Goal: Use online tool/utility: Utilize a website feature to perform a specific function

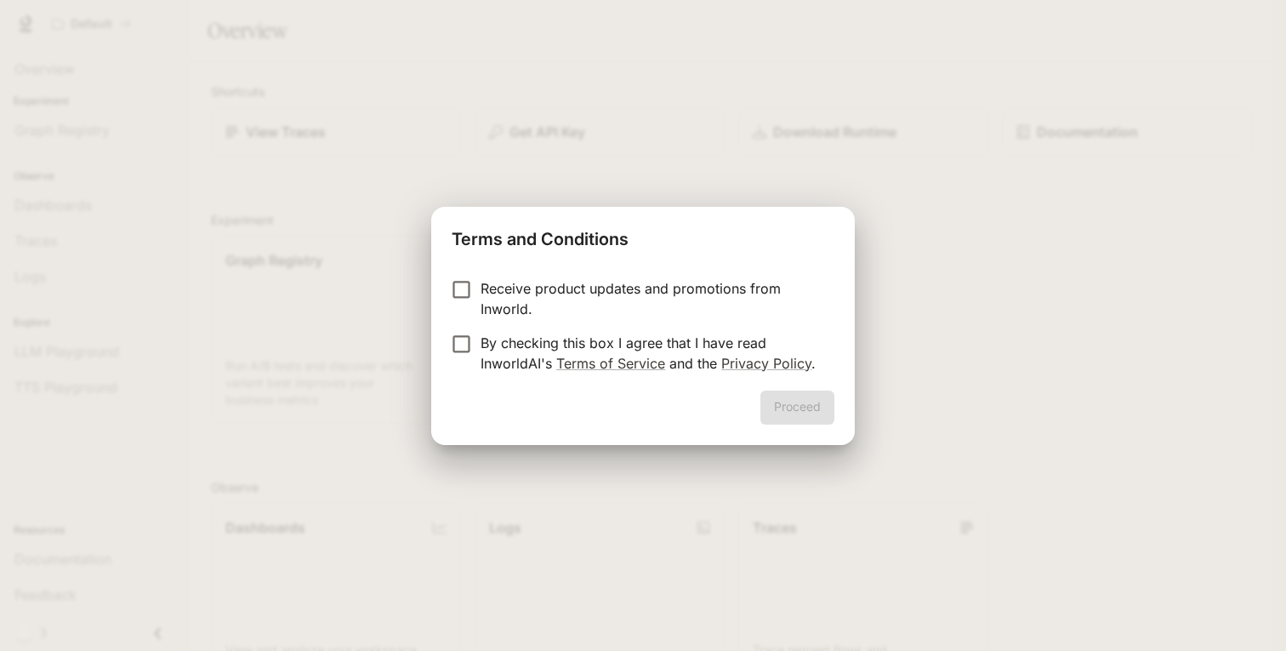
click at [520, 348] on p "By checking this box I agree that I have read InworldAI's Terms of Service and …" at bounding box center [651, 353] width 340 height 41
click at [799, 408] on button "Proceed" at bounding box center [797, 407] width 74 height 34
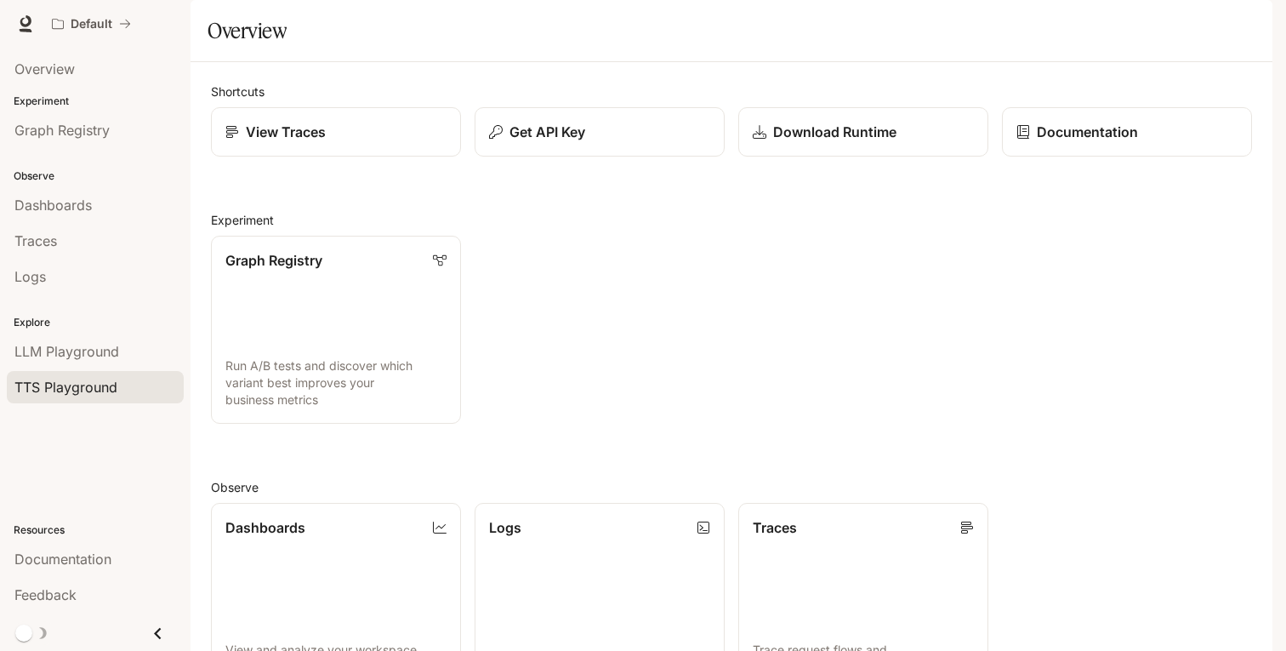
click at [72, 383] on span "TTS Playground" at bounding box center [65, 387] width 103 height 20
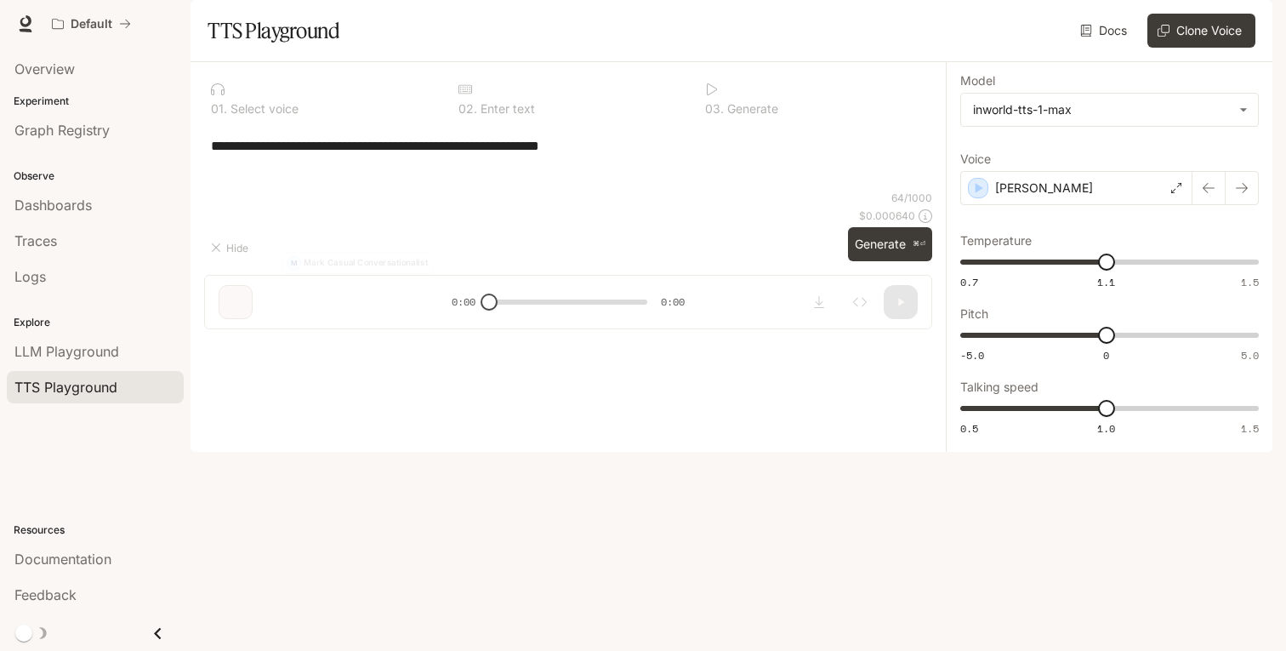
click at [389, 166] on div "**********" at bounding box center [568, 145] width 728 height 41
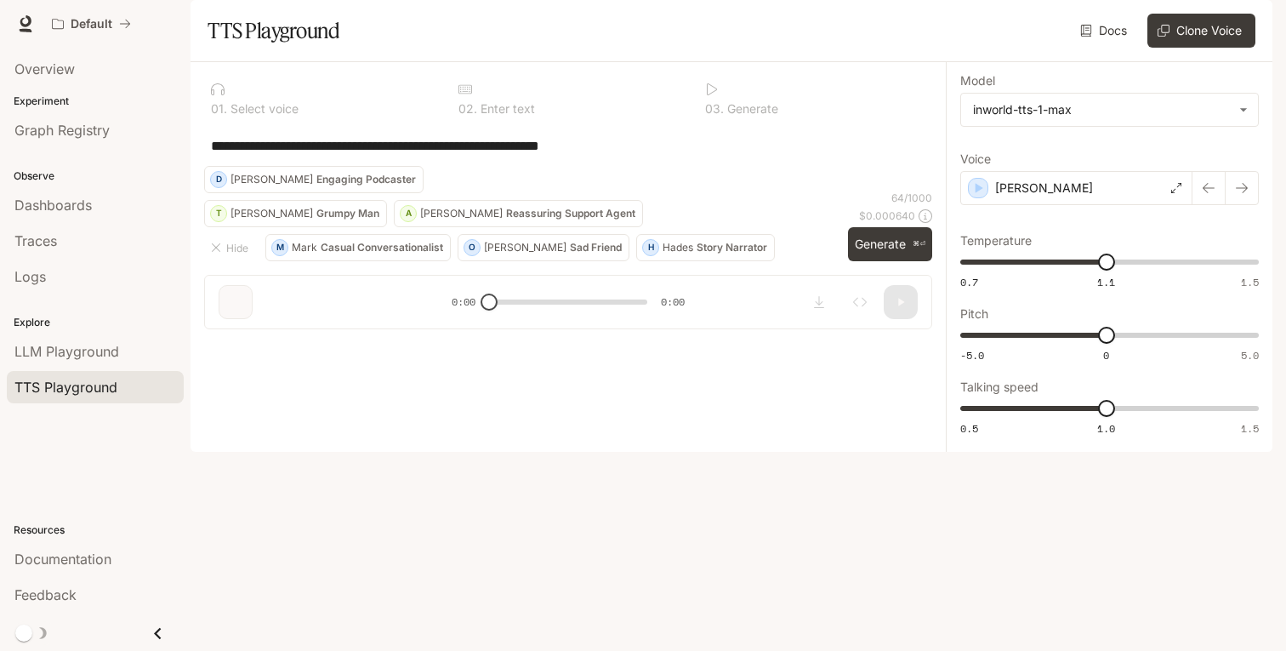
click at [593, 166] on div "**********" at bounding box center [568, 145] width 728 height 41
click at [574, 156] on textarea "**********" at bounding box center [568, 146] width 715 height 20
click at [516, 166] on div "**********" at bounding box center [568, 145] width 728 height 41
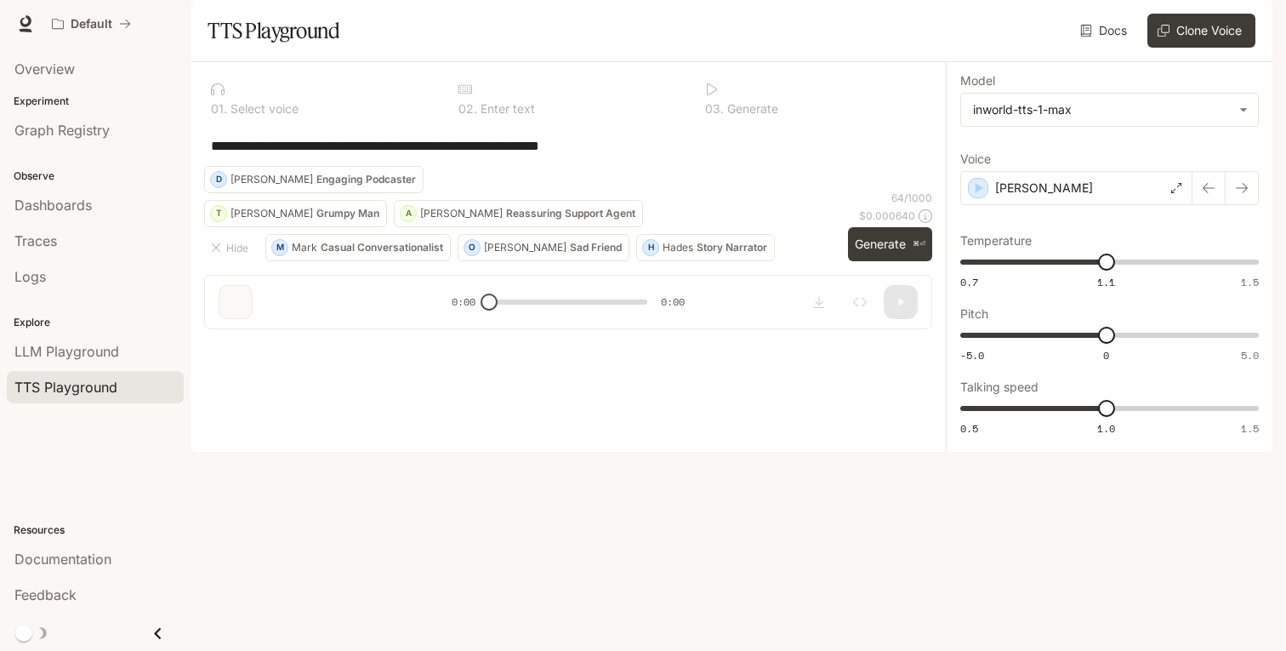
click at [616, 156] on textarea "**********" at bounding box center [568, 146] width 715 height 20
paste textarea "**********"
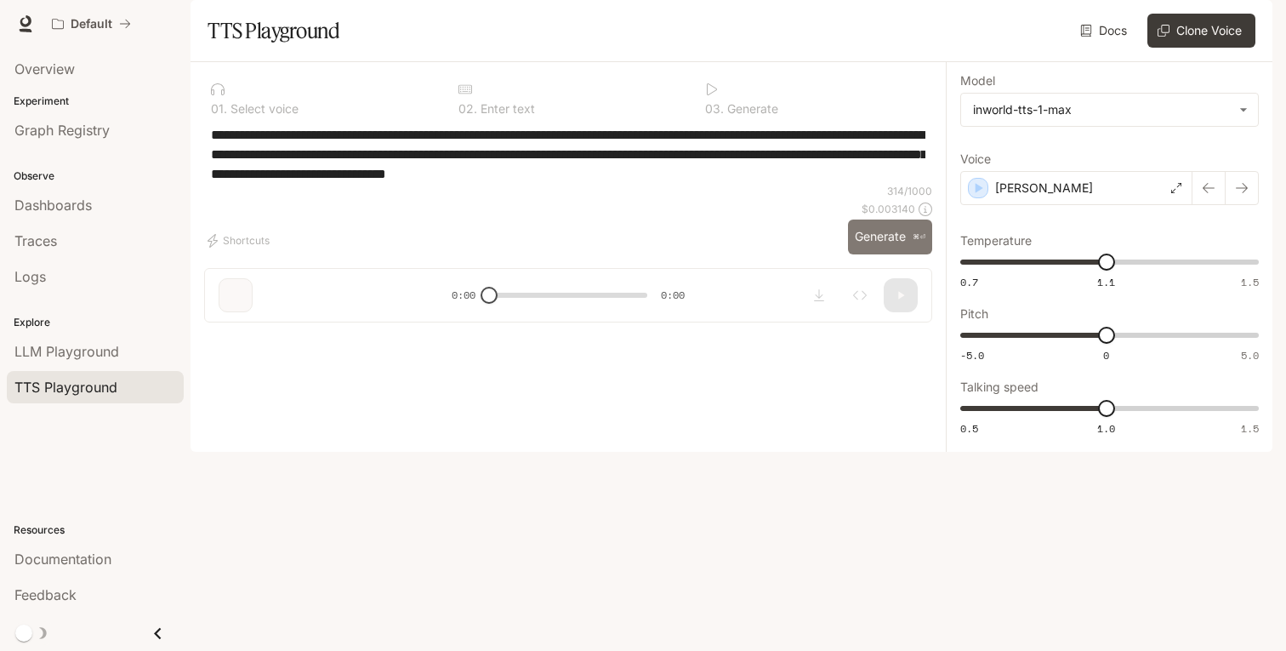
type textarea "**********"
click at [873, 254] on button "Generate ⌘⏎" at bounding box center [890, 236] width 84 height 35
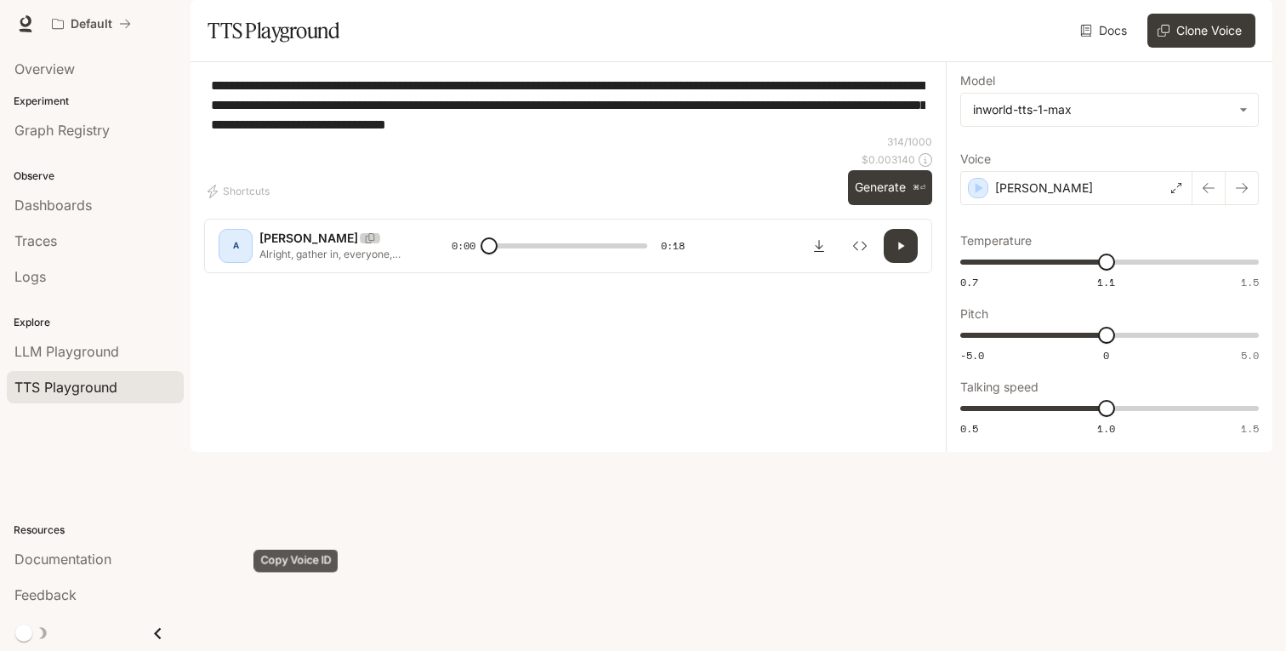
click at [362, 243] on icon "Copy Voice ID" at bounding box center [370, 238] width 17 height 10
click at [243, 259] on div "A" at bounding box center [235, 245] width 27 height 27
click at [1104, 205] on div "[PERSON_NAME]" at bounding box center [1076, 188] width 232 height 34
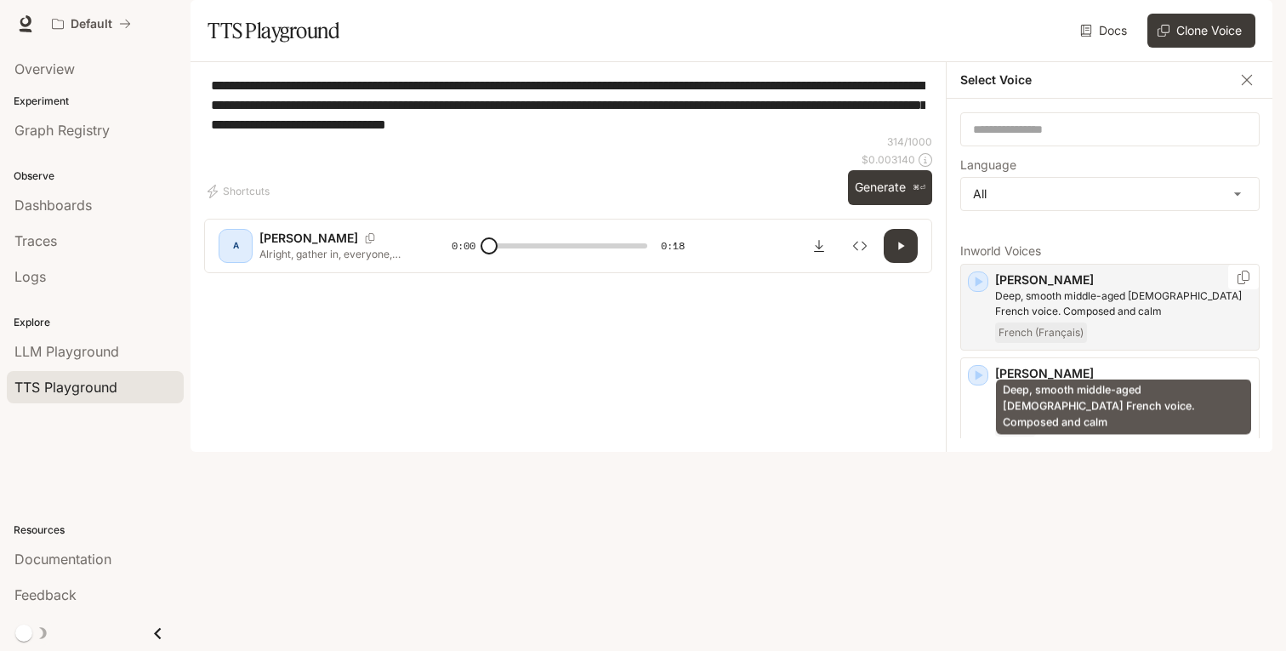
click at [1119, 319] on p "Deep, smooth middle-aged [DEMOGRAPHIC_DATA] French voice. Composed and calm" at bounding box center [1123, 303] width 257 height 31
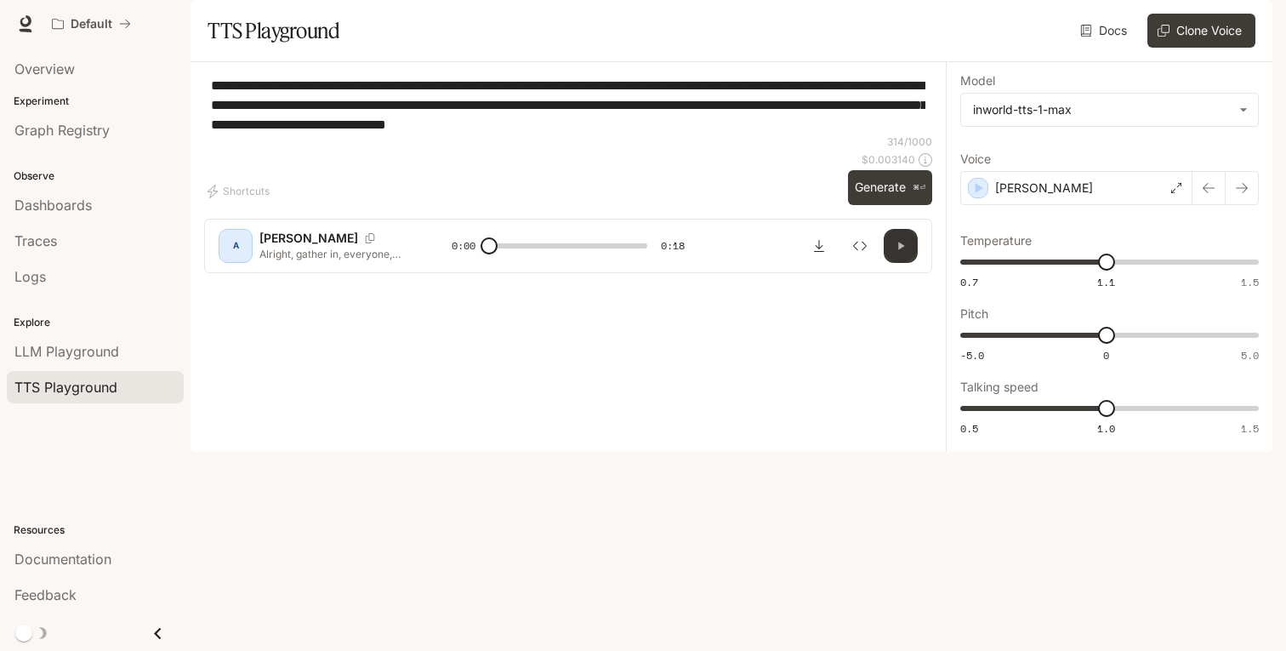
click at [907, 253] on icon "button" at bounding box center [901, 246] width 14 height 14
click at [881, 273] on div "A [PERSON_NAME], gather in, everyone, and look up at this stone giant touching …" at bounding box center [568, 246] width 728 height 54
click at [897, 253] on icon "button" at bounding box center [901, 246] width 14 height 14
click at [1110, 205] on div "[PERSON_NAME]" at bounding box center [1076, 188] width 232 height 34
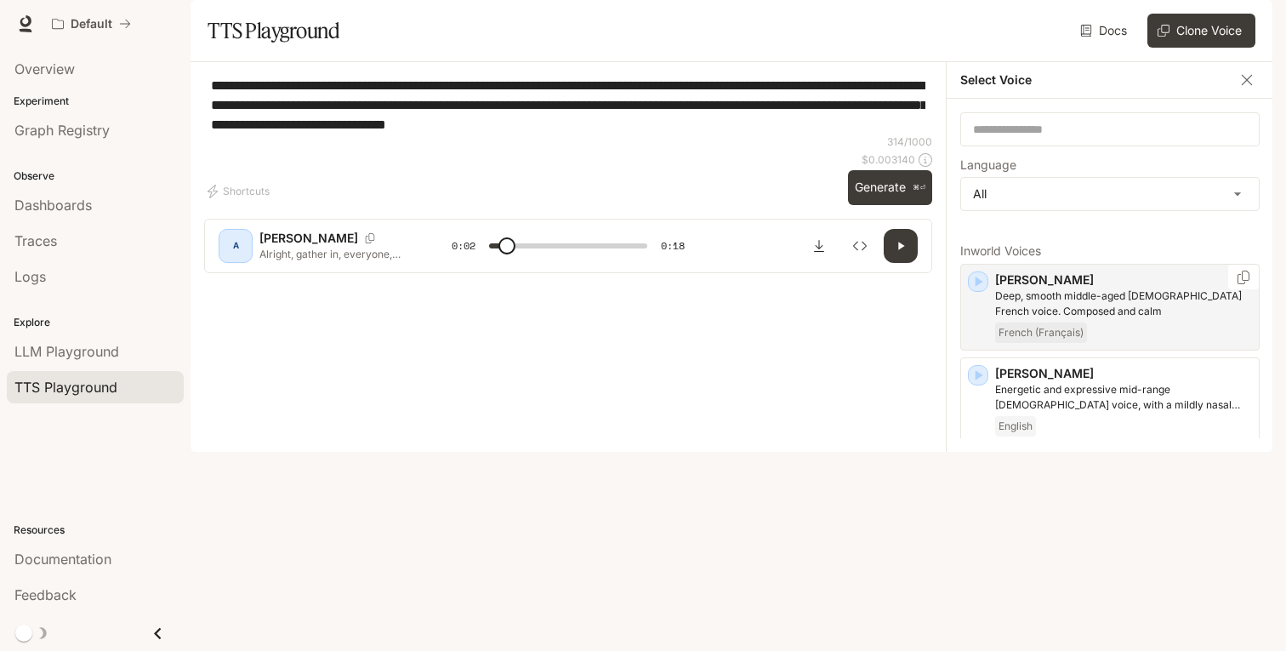
click at [1074, 319] on p "Deep, smooth middle-aged [DEMOGRAPHIC_DATA] French voice. Composed and calm" at bounding box center [1123, 303] width 257 height 31
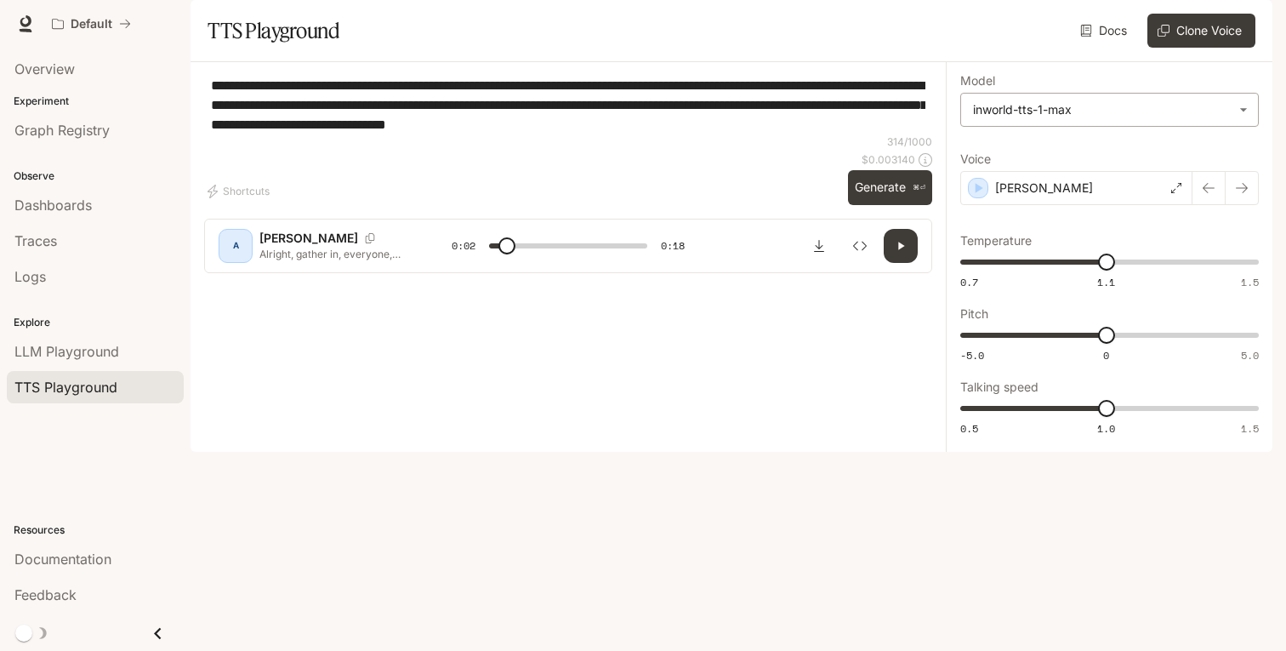
click at [1147, 165] on body "**********" at bounding box center [643, 325] width 1286 height 651
click at [1147, 165] on div at bounding box center [643, 325] width 1286 height 651
click at [895, 205] on button "Generate ⌘⏎" at bounding box center [890, 187] width 84 height 35
click at [1151, 205] on div "[PERSON_NAME]" at bounding box center [1076, 188] width 232 height 34
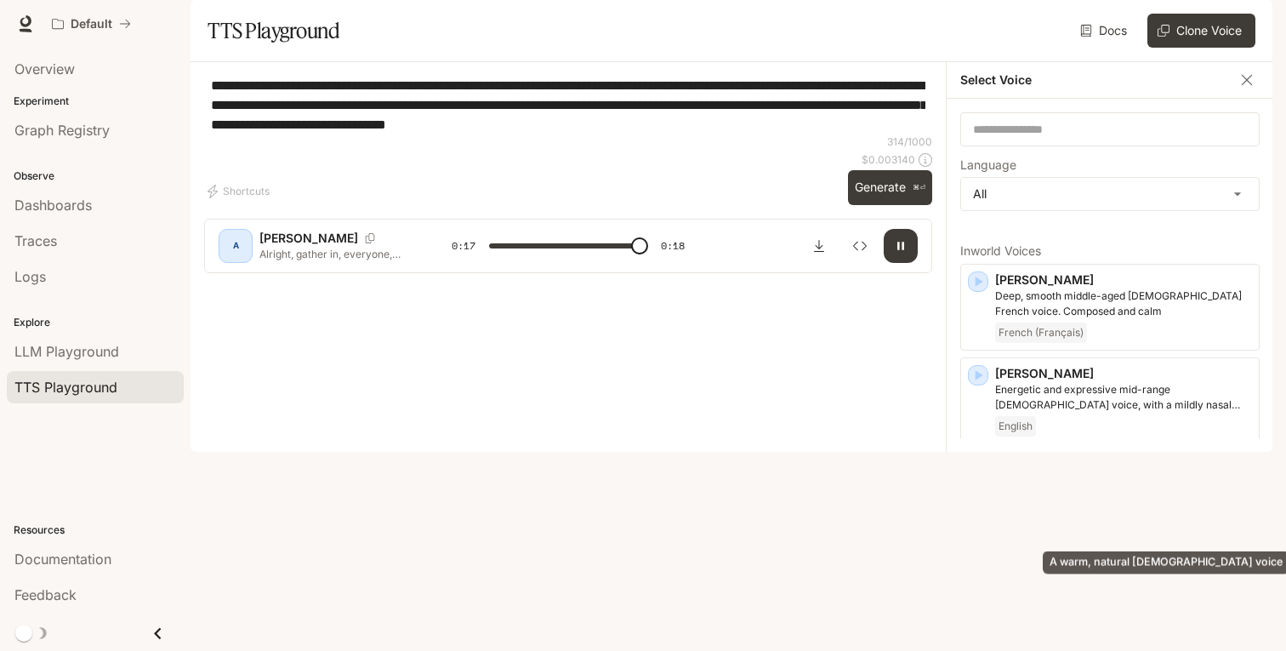
click at [1082, 491] on p "A warm, natural [DEMOGRAPHIC_DATA] voice" at bounding box center [1123, 483] width 257 height 15
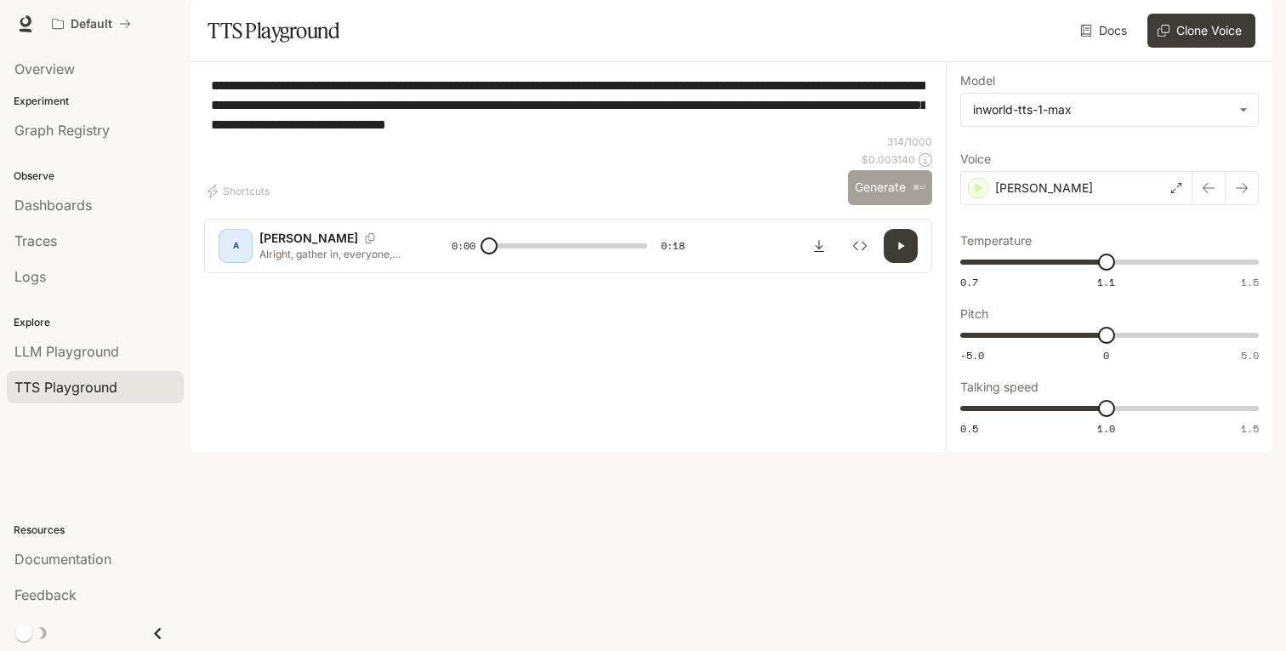
click at [890, 205] on button "Generate ⌘⏎" at bounding box center [890, 187] width 84 height 35
click at [894, 253] on icon "button" at bounding box center [901, 246] width 14 height 14
click at [1080, 205] on div "[PERSON_NAME]" at bounding box center [1076, 188] width 232 height 34
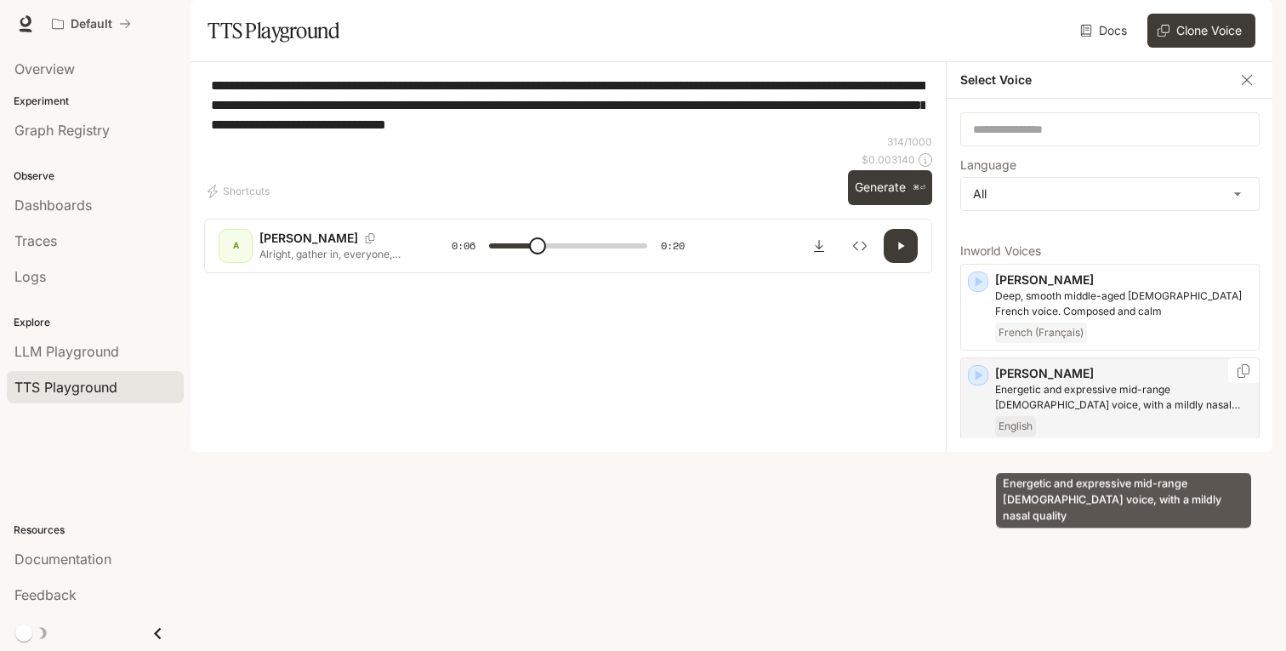
click at [1119, 413] on p "Energetic and expressive mid-range [DEMOGRAPHIC_DATA] voice, with a mildly nasa…" at bounding box center [1123, 397] width 257 height 31
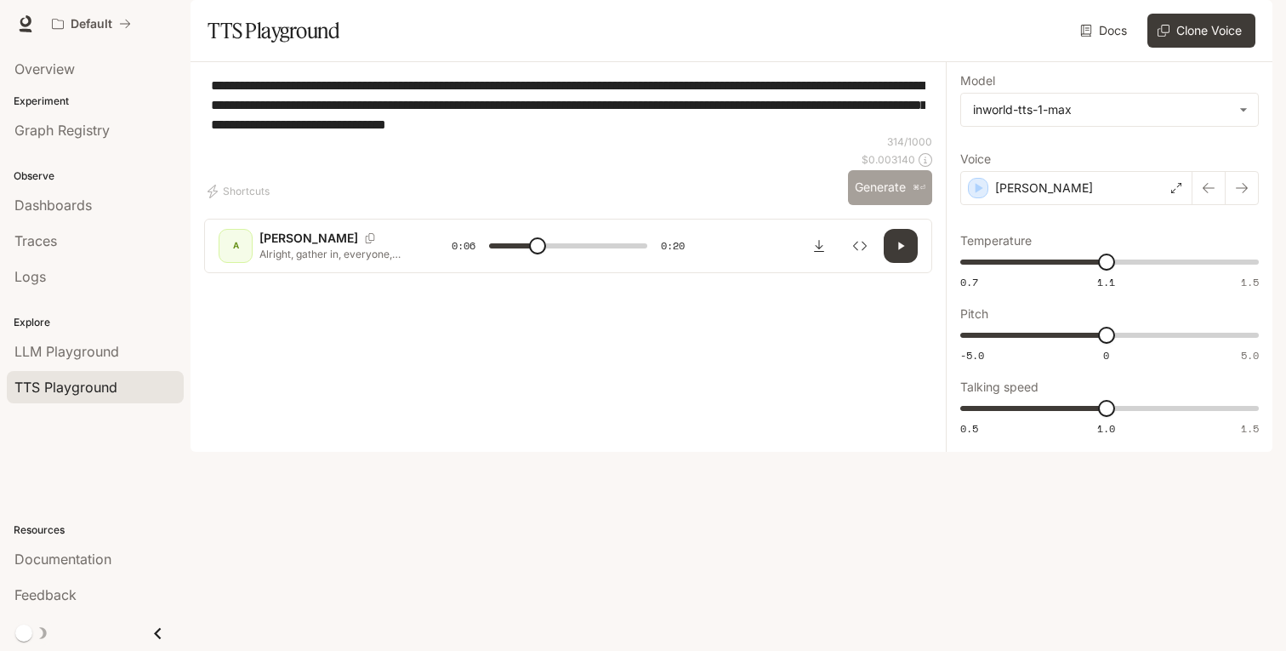
click at [896, 205] on button "Generate ⌘⏎" at bounding box center [890, 187] width 84 height 35
click at [816, 253] on icon "Download audio" at bounding box center [819, 246] width 14 height 14
type input "*"
click at [1172, 205] on div "[PERSON_NAME]" at bounding box center [1076, 188] width 232 height 34
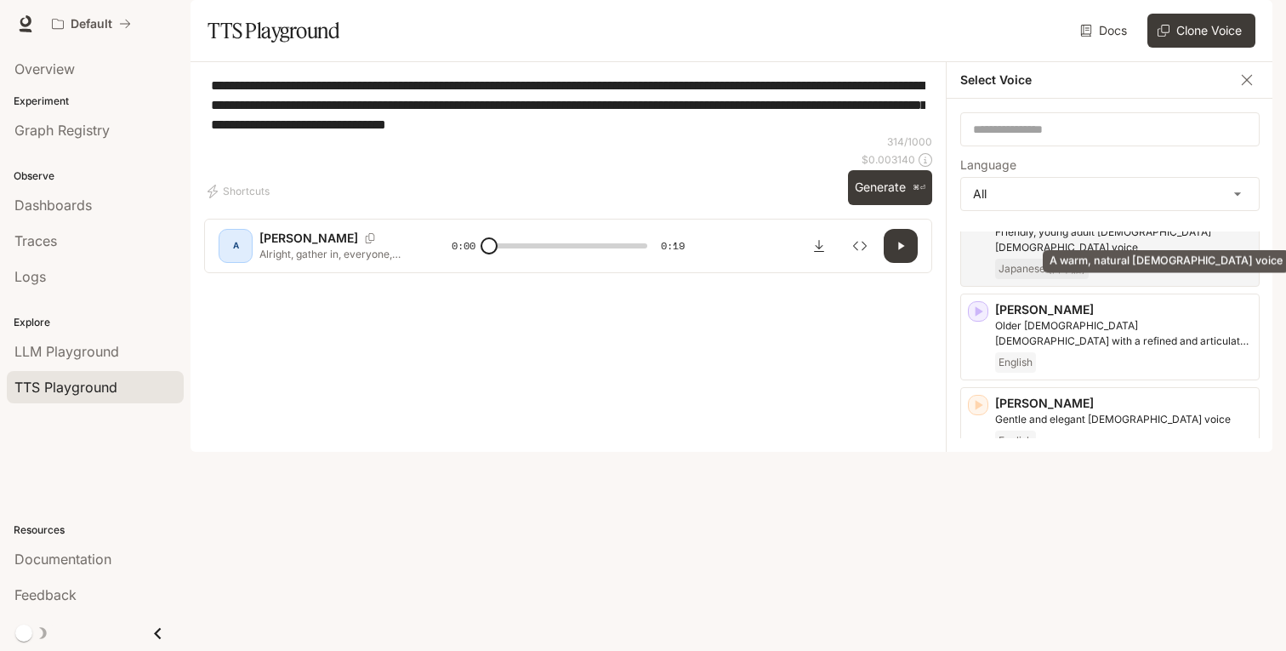
scroll to position [333, 0]
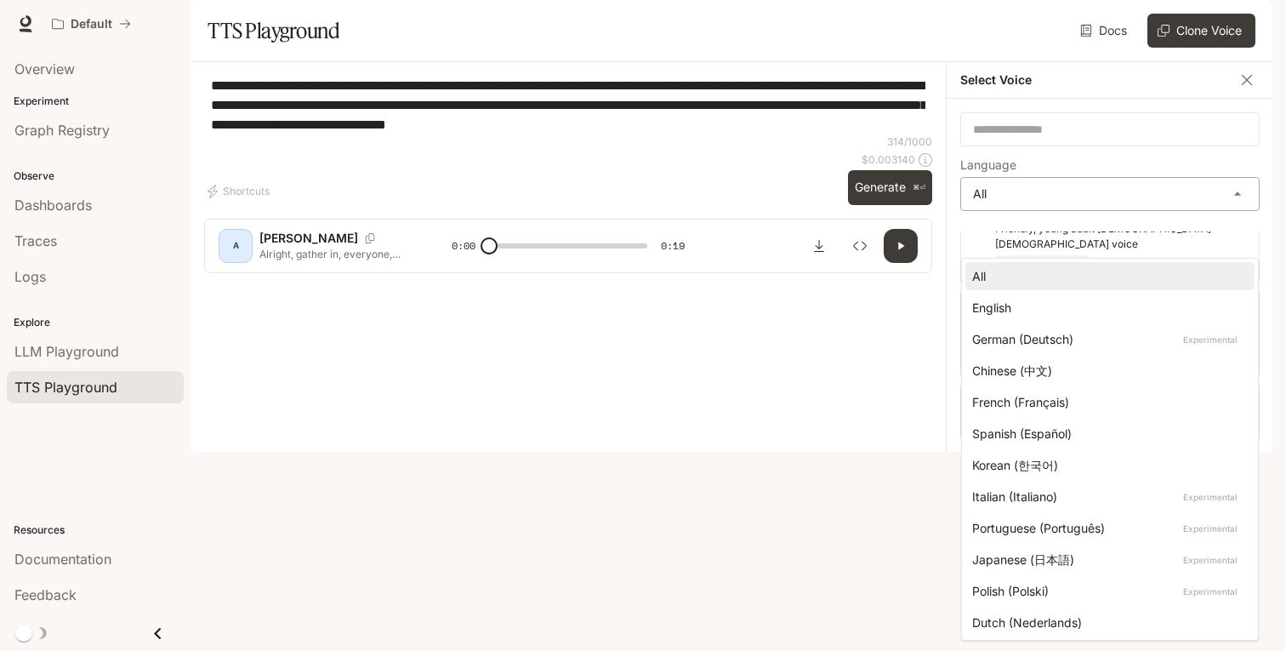
click at [1167, 230] on body "**********" at bounding box center [643, 325] width 1286 height 651
click at [1108, 305] on div "English" at bounding box center [1106, 308] width 269 height 18
type input "*****"
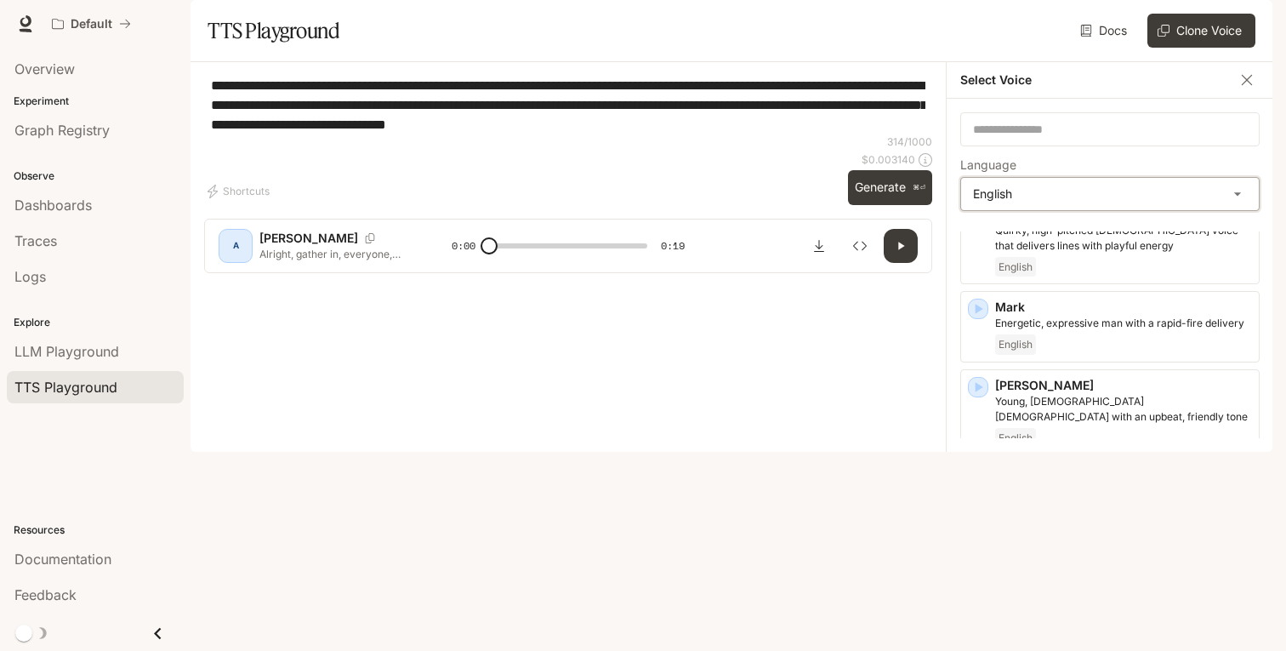
scroll to position [846, 0]
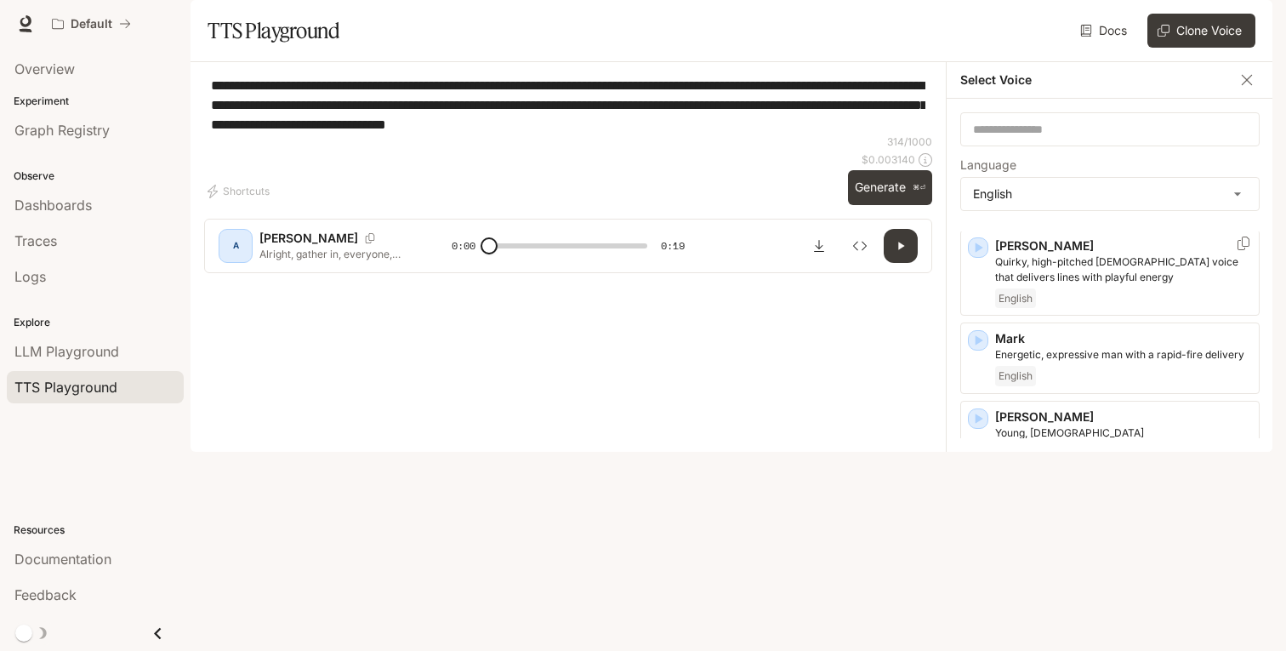
click at [1147, 309] on div "English" at bounding box center [1123, 298] width 257 height 20
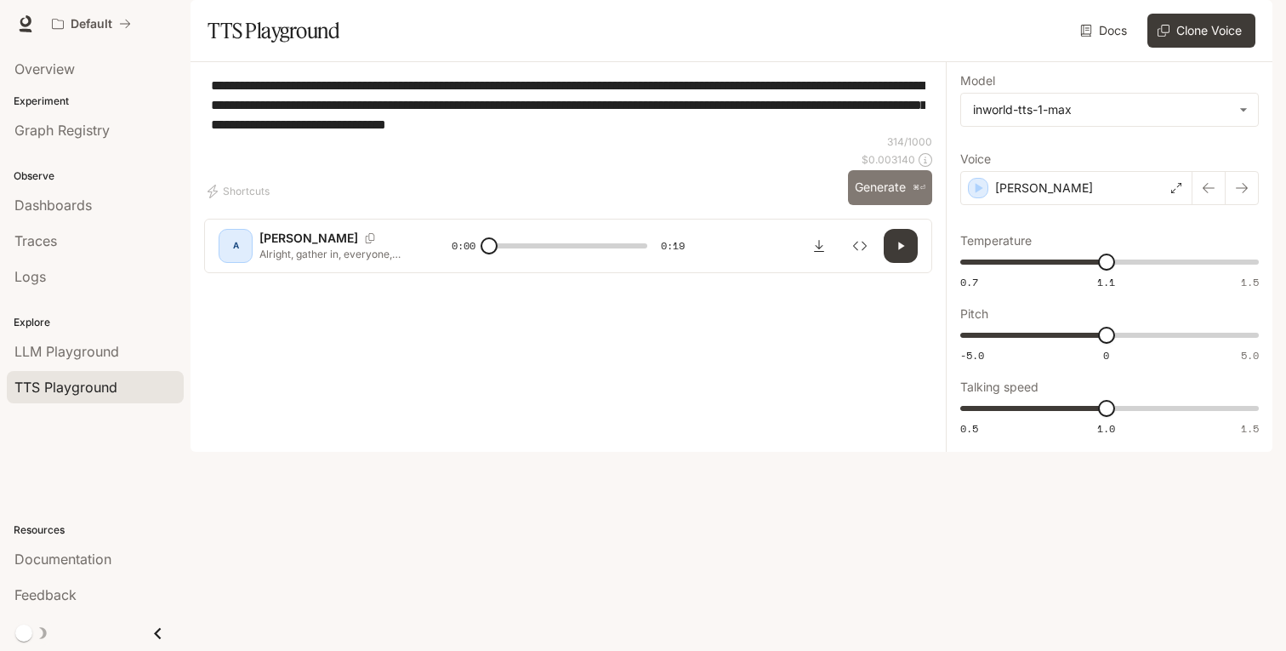
click at [880, 205] on button "Generate ⌘⏎" at bounding box center [890, 187] width 84 height 35
click at [1164, 205] on div "[PERSON_NAME]" at bounding box center [1076, 188] width 232 height 34
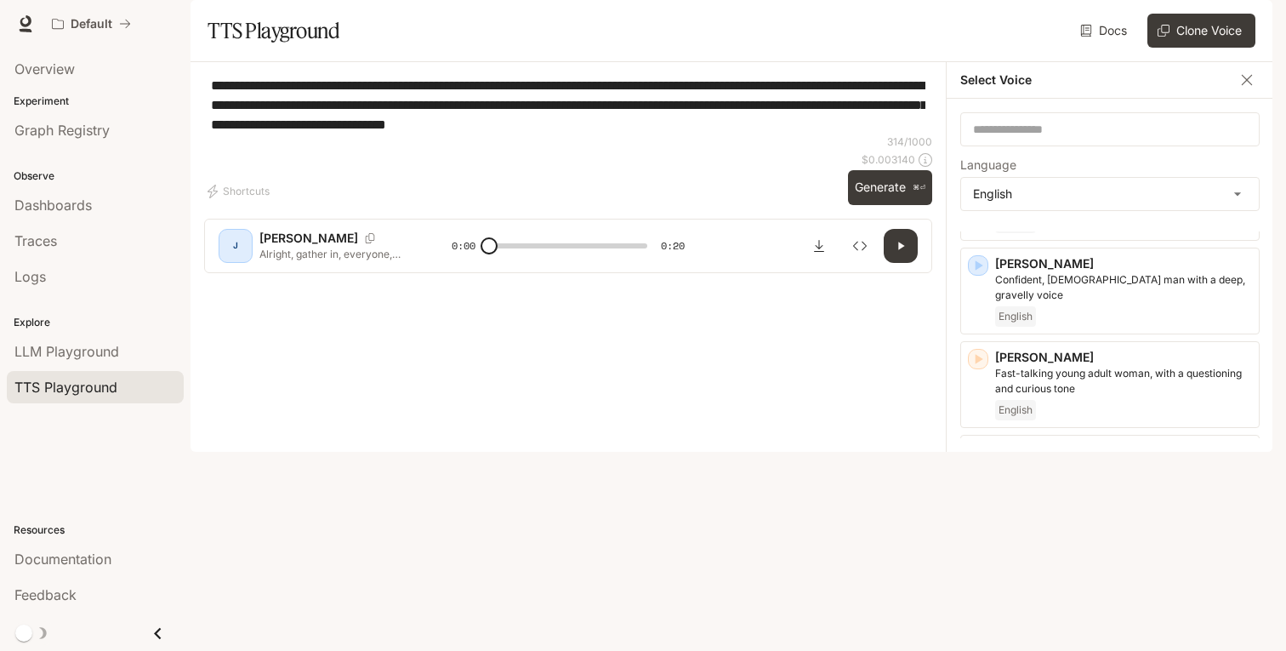
scroll to position [1289, 0]
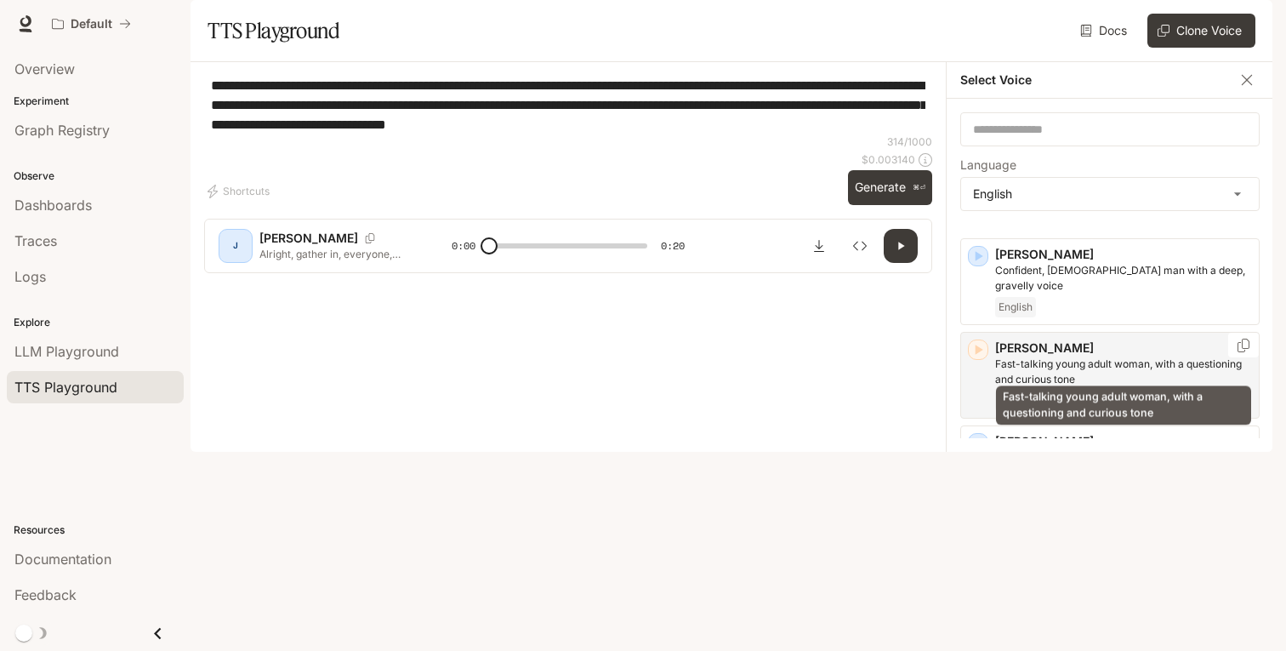
click at [1121, 362] on p "Fast-talking young adult woman, with a questioning and curious tone" at bounding box center [1123, 371] width 257 height 31
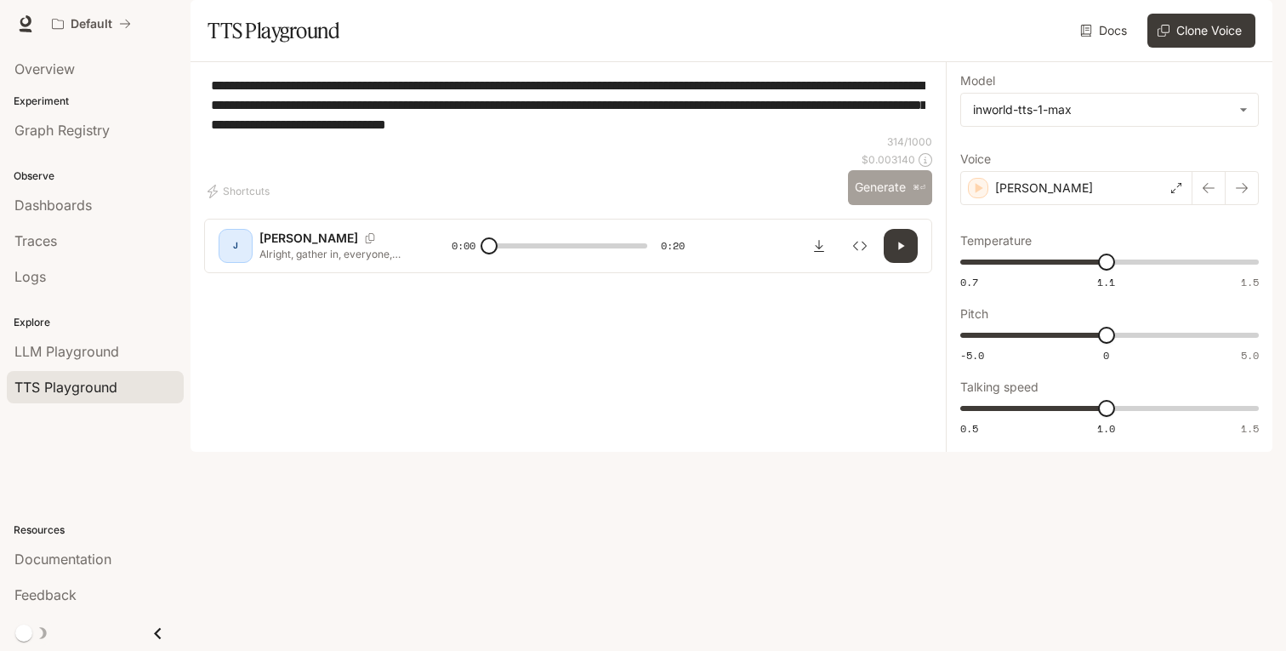
click at [903, 205] on button "Generate ⌘⏎" at bounding box center [890, 187] width 84 height 35
click at [1055, 205] on div "[PERSON_NAME]" at bounding box center [1076, 188] width 232 height 34
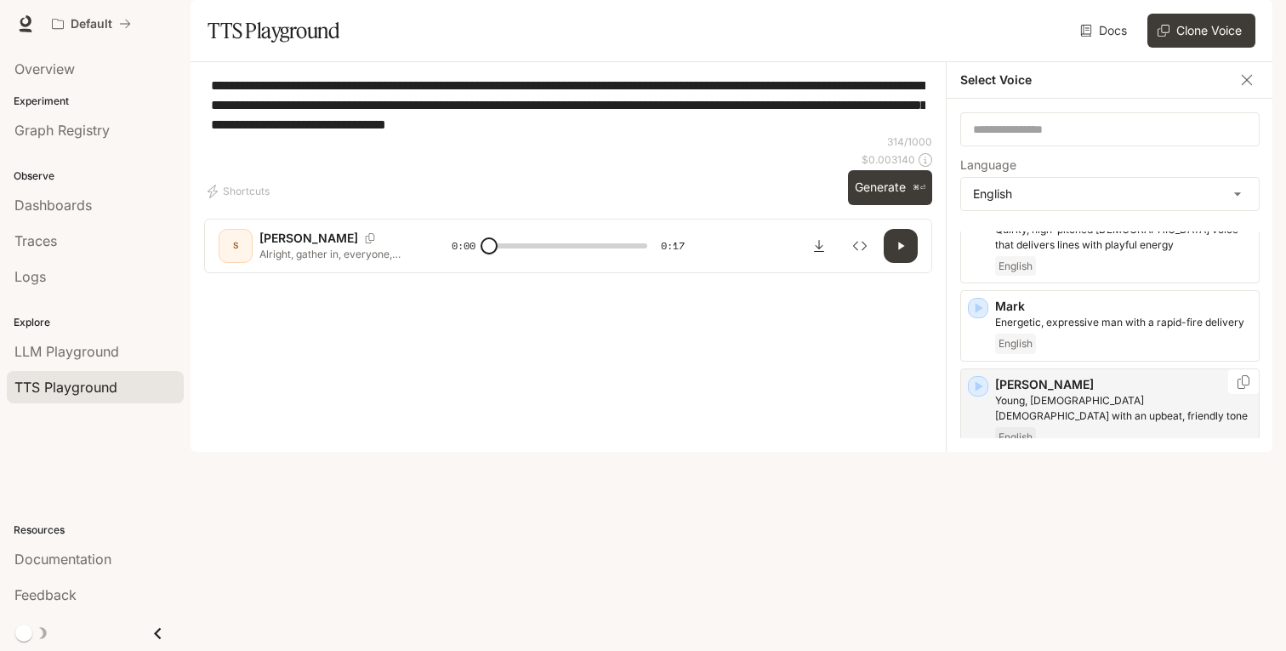
scroll to position [849, 0]
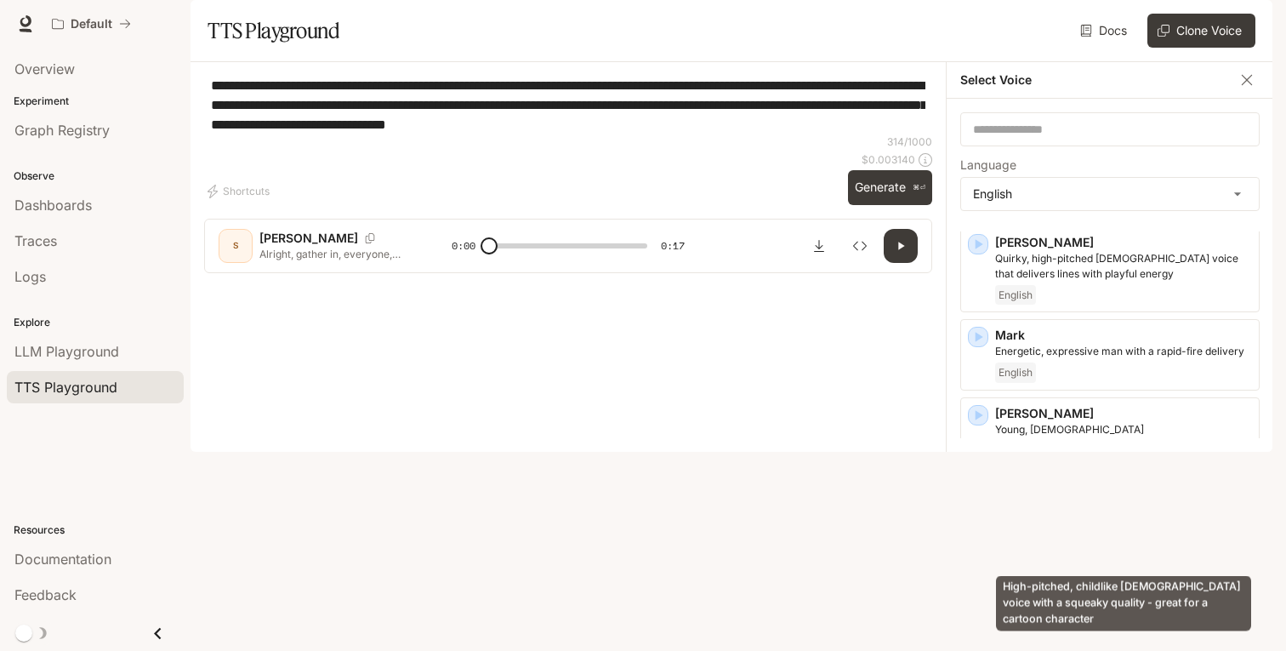
click at [1092, 537] on p "High-pitched, childlike [DEMOGRAPHIC_DATA] voice with a squeaky quality - great…" at bounding box center [1123, 530] width 257 height 31
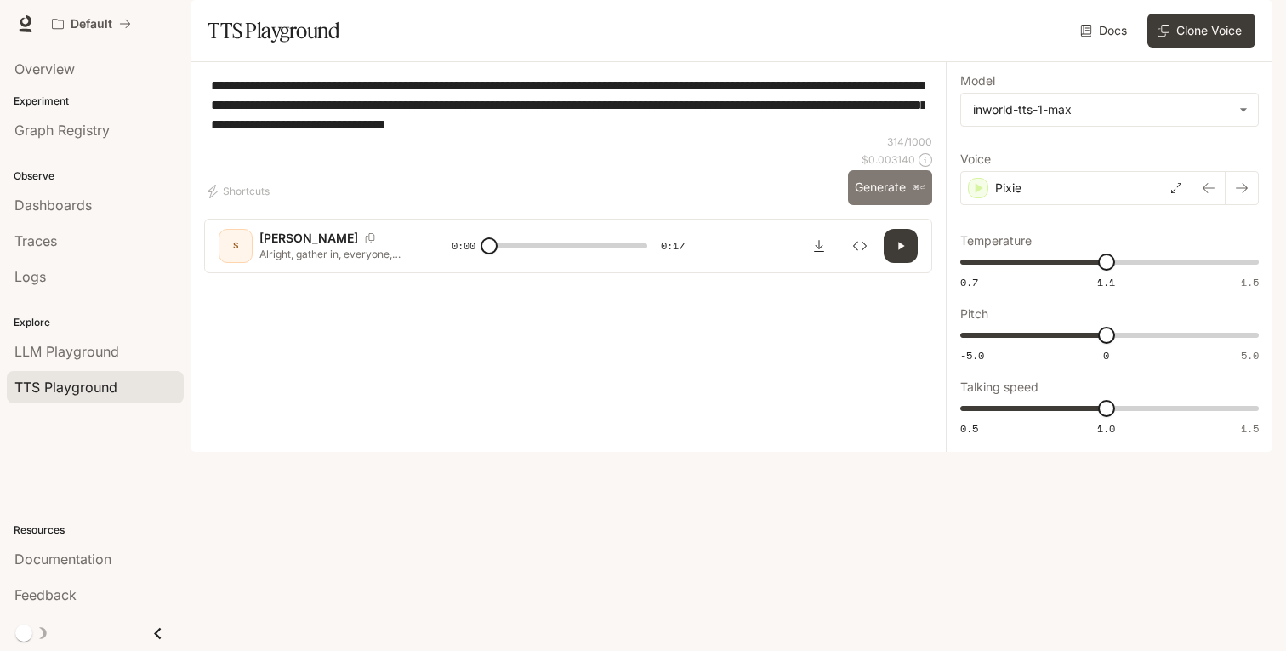
click at [900, 205] on button "Generate ⌘⏎" at bounding box center [890, 187] width 84 height 35
click at [902, 253] on icon "button" at bounding box center [901, 246] width 14 height 14
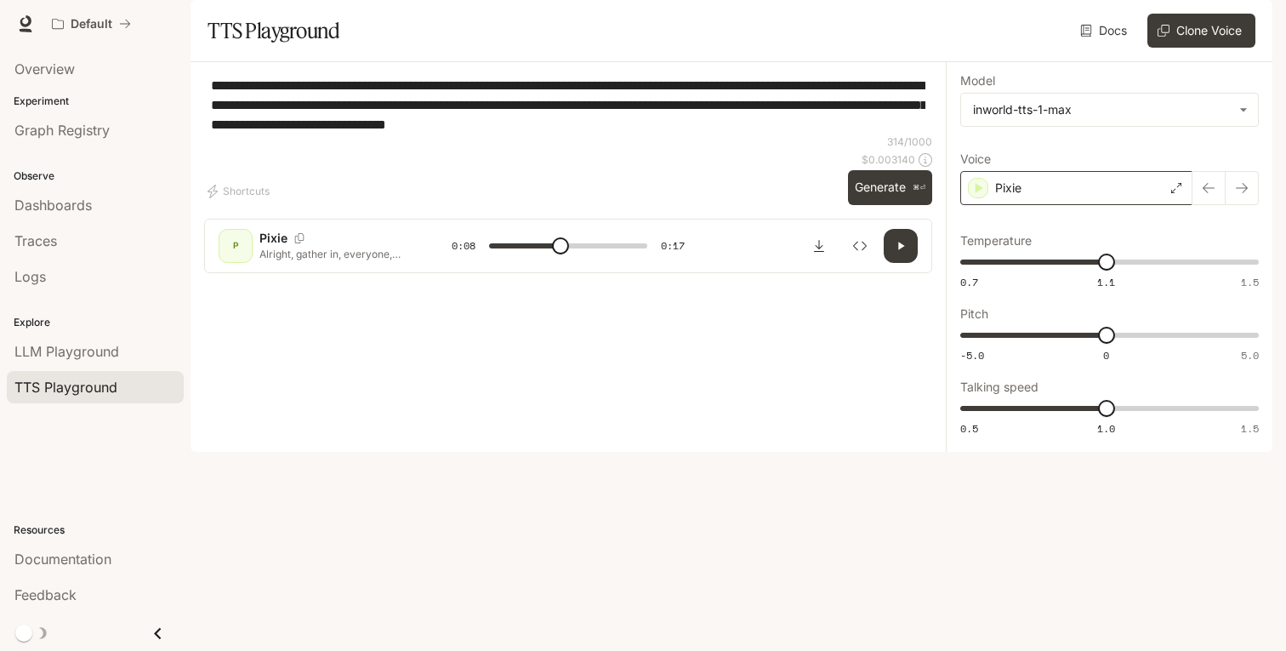
click at [1133, 205] on div "Pixie" at bounding box center [1076, 188] width 232 height 34
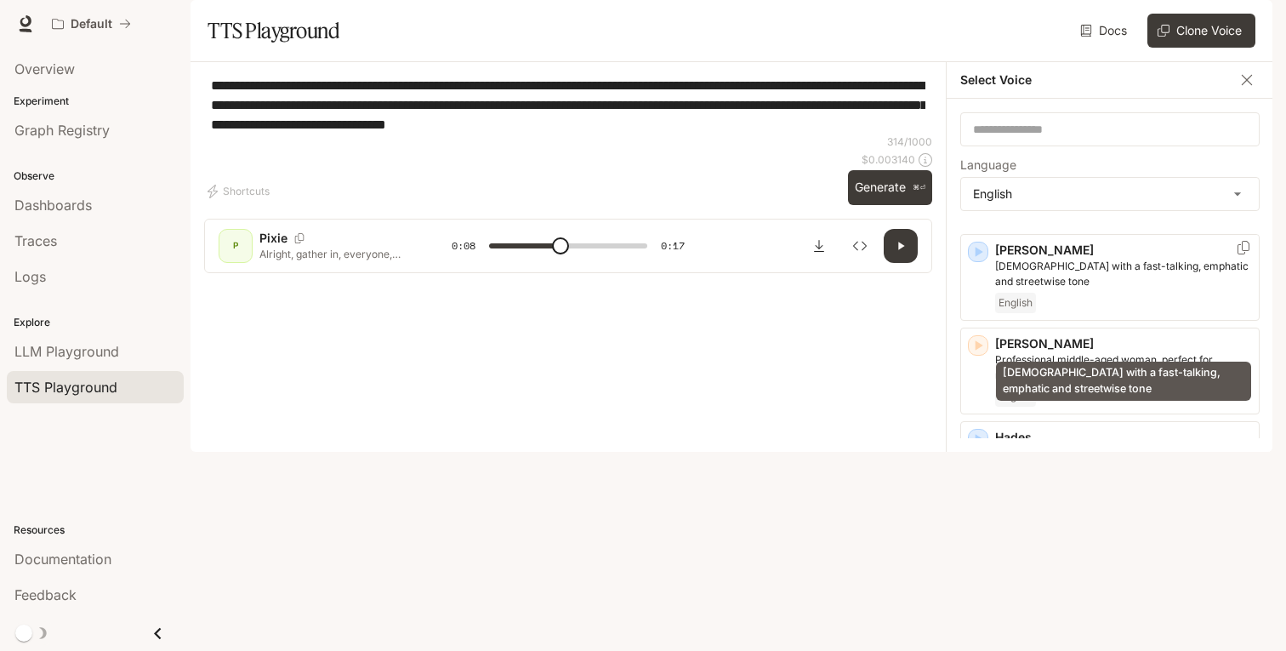
scroll to position [609, 0]
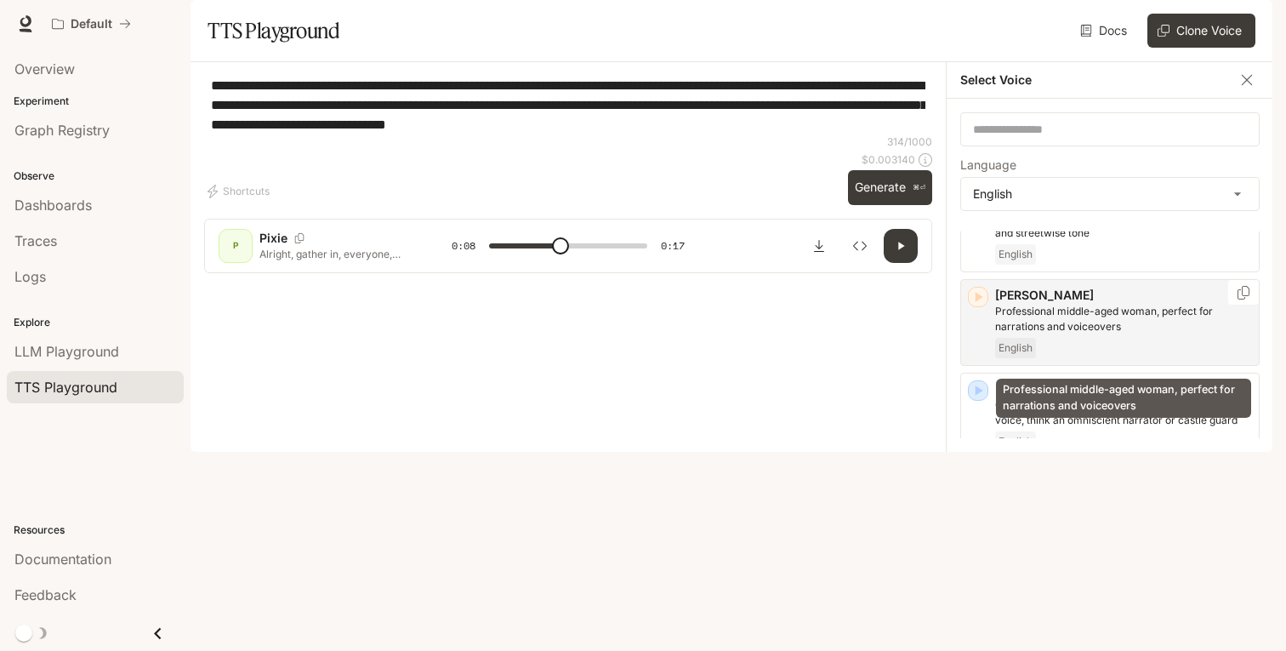
click at [1096, 334] on p "Professional middle-aged woman, perfect for narrations and voiceovers" at bounding box center [1123, 319] width 257 height 31
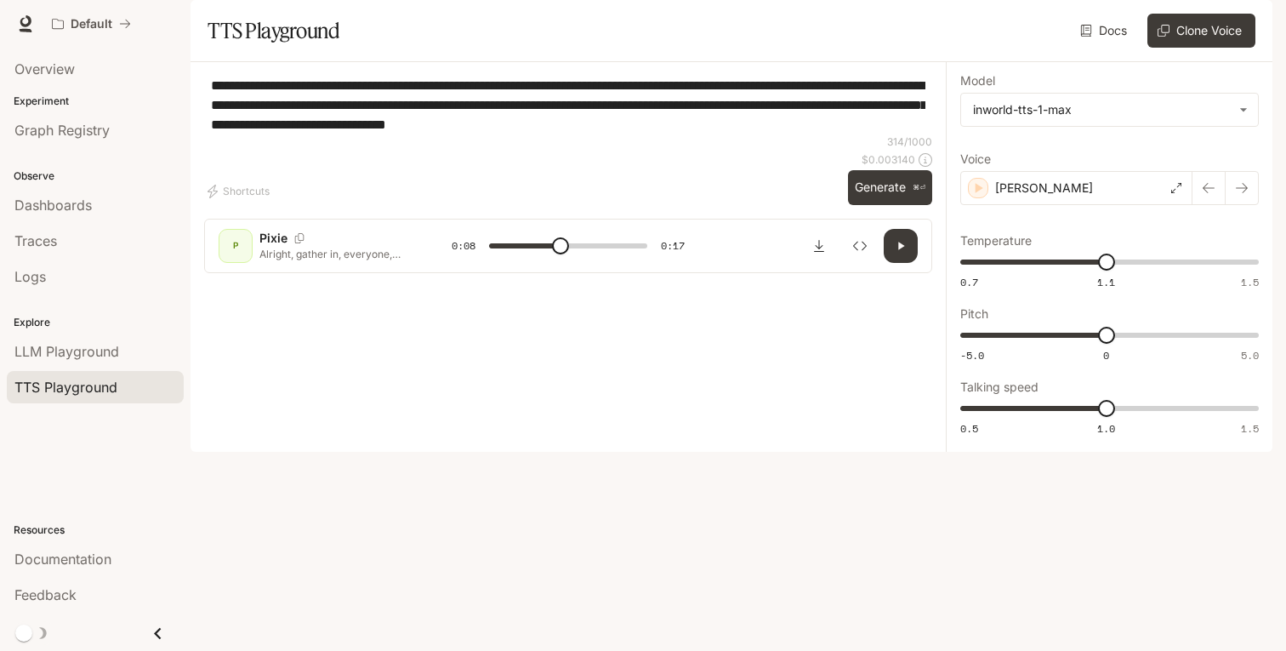
click at [903, 253] on icon "button" at bounding box center [901, 246] width 14 height 14
click at [902, 205] on button "Generate ⌘⏎" at bounding box center [890, 187] width 84 height 35
click at [902, 253] on icon "button" at bounding box center [901, 246] width 14 height 14
click at [1125, 205] on div "[PERSON_NAME]" at bounding box center [1076, 188] width 232 height 34
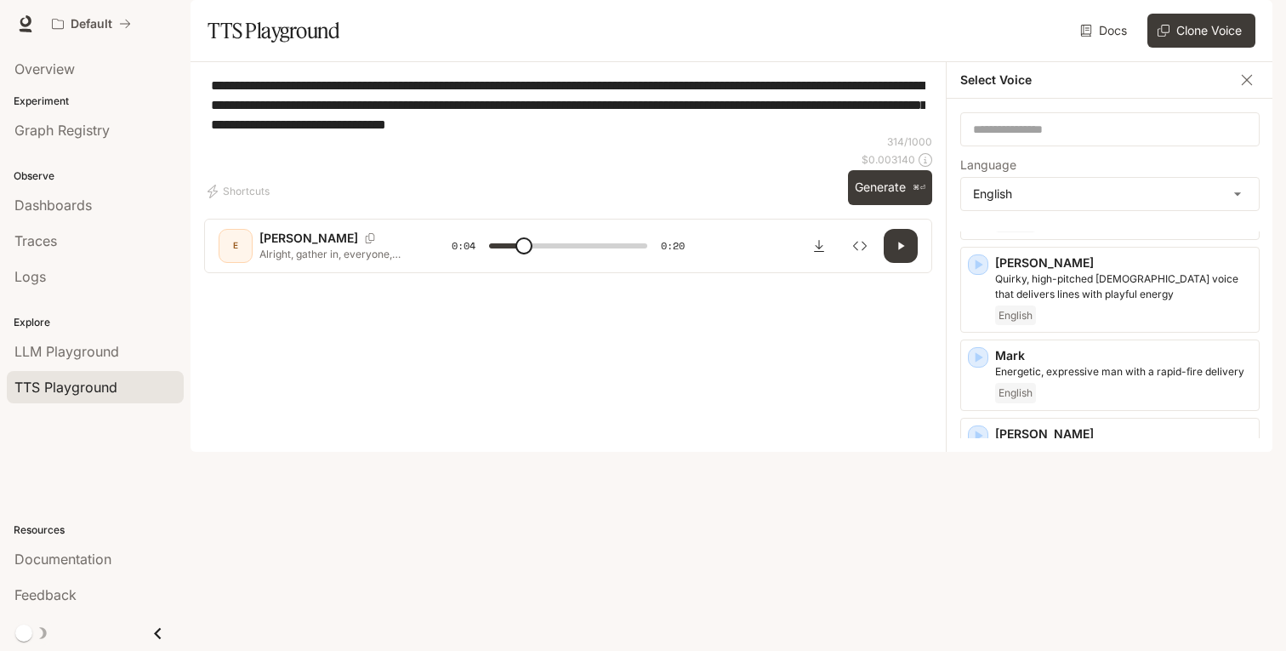
scroll to position [835, 0]
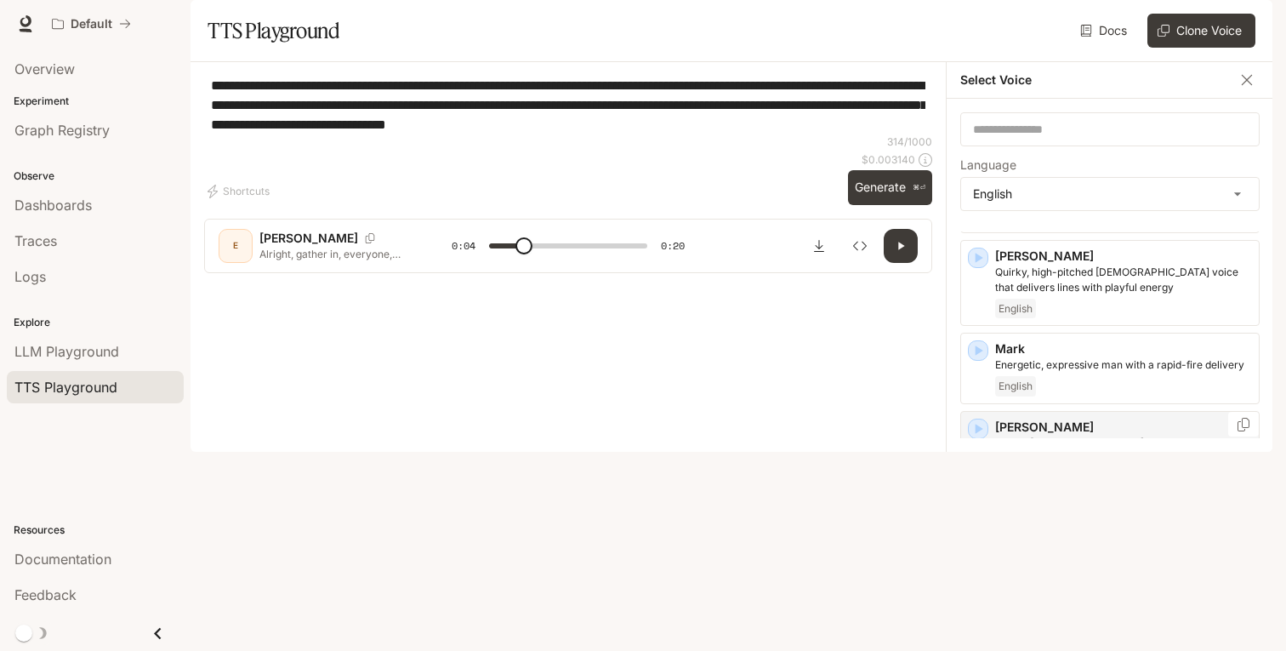
click at [1131, 485] on div "[PERSON_NAME], [DEMOGRAPHIC_DATA] [DEMOGRAPHIC_DATA] with an upbeat, friendly t…" at bounding box center [1123, 454] width 257 height 71
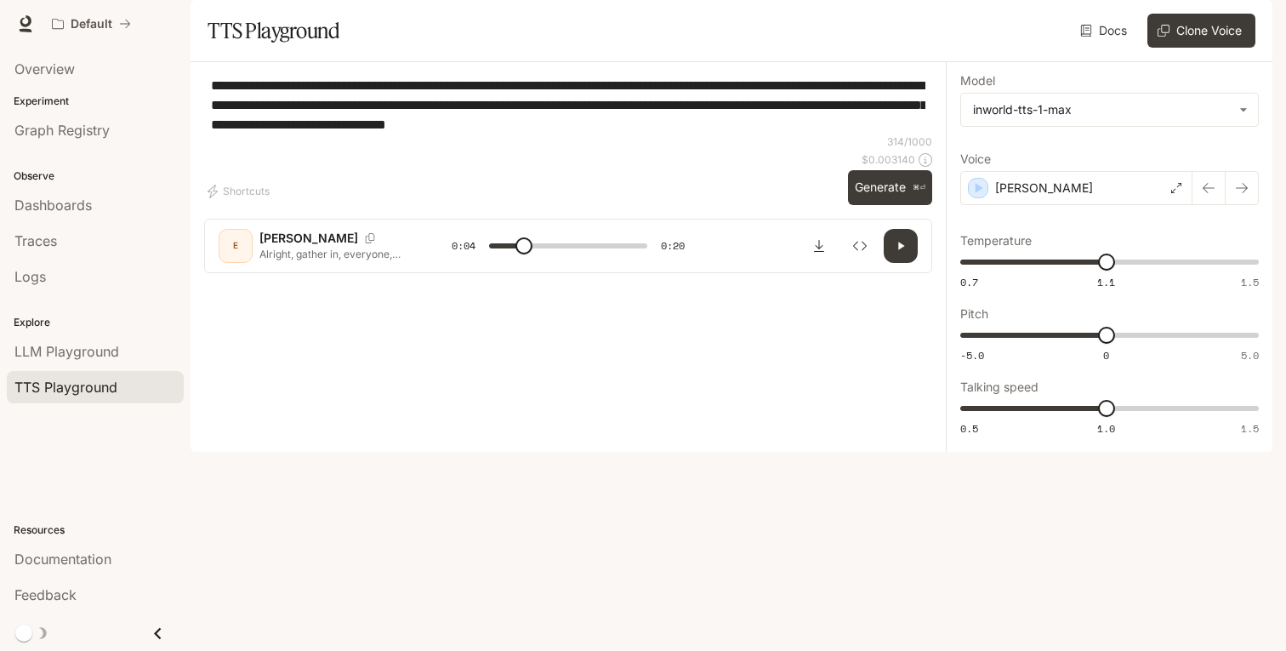
click at [900, 249] on icon "button" at bounding box center [901, 246] width 6 height 8
click at [868, 205] on button "Generate ⌘⏎" at bounding box center [890, 187] width 84 height 35
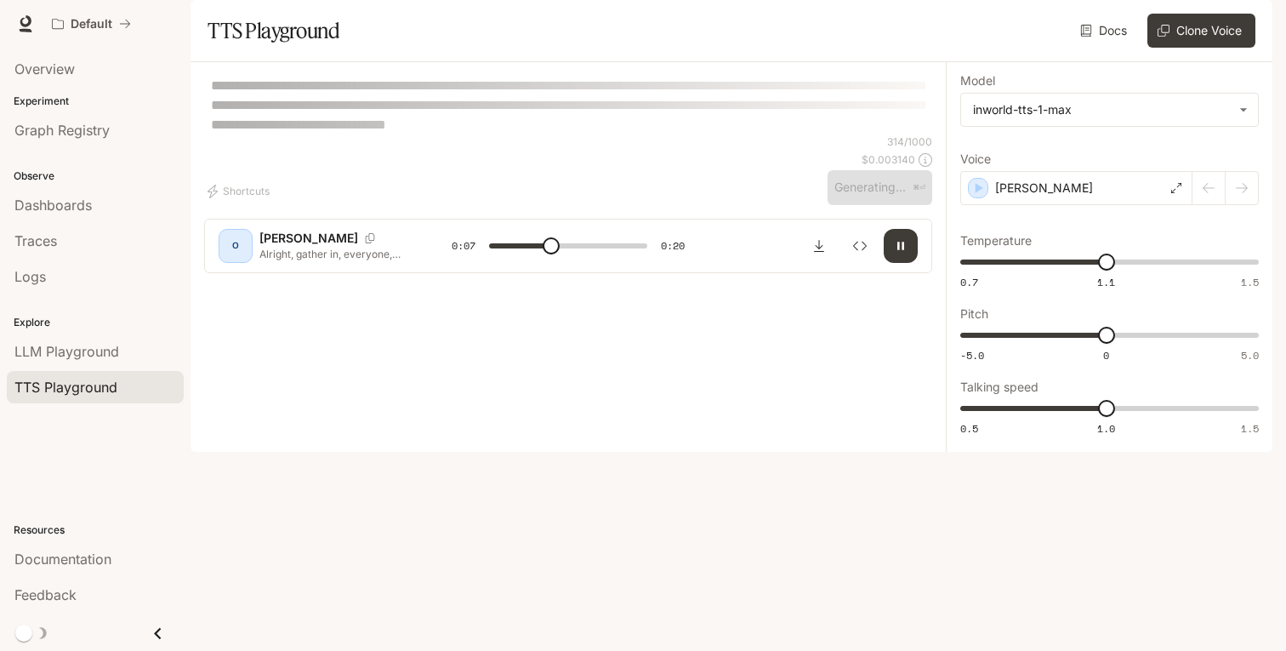
click at [898, 249] on icon "button" at bounding box center [900, 246] width 7 height 8
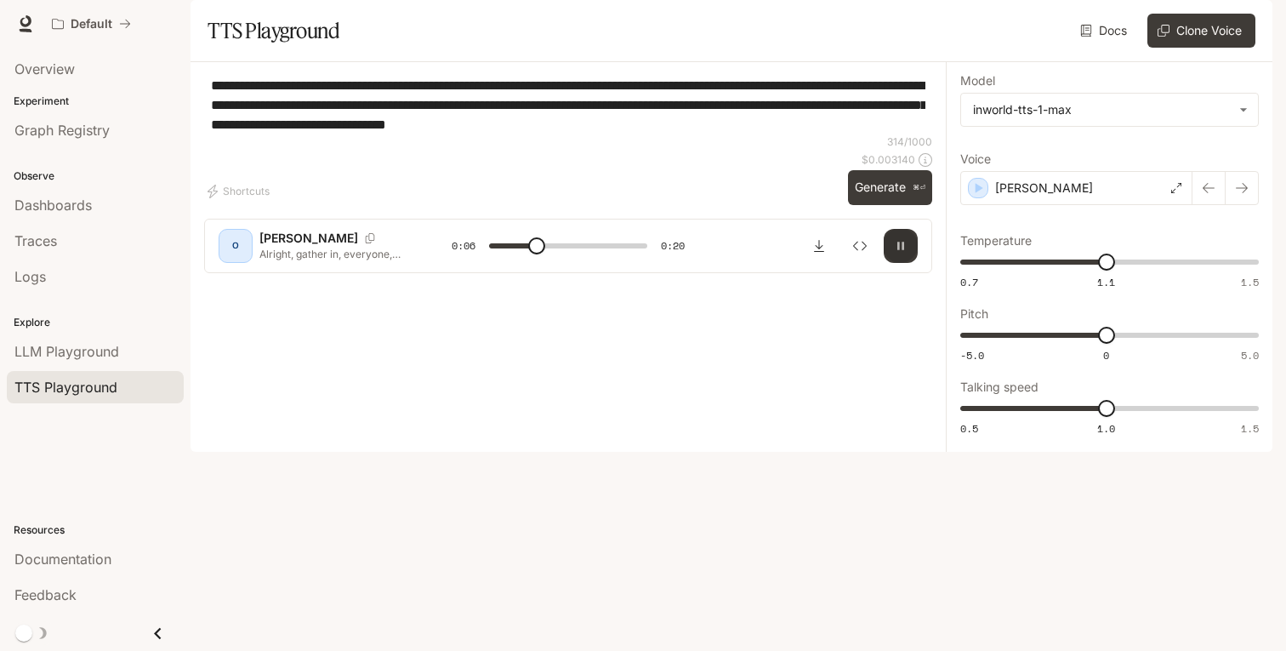
click at [903, 249] on icon "button" at bounding box center [900, 246] width 7 height 8
click at [1115, 205] on div "[PERSON_NAME]" at bounding box center [1076, 188] width 232 height 34
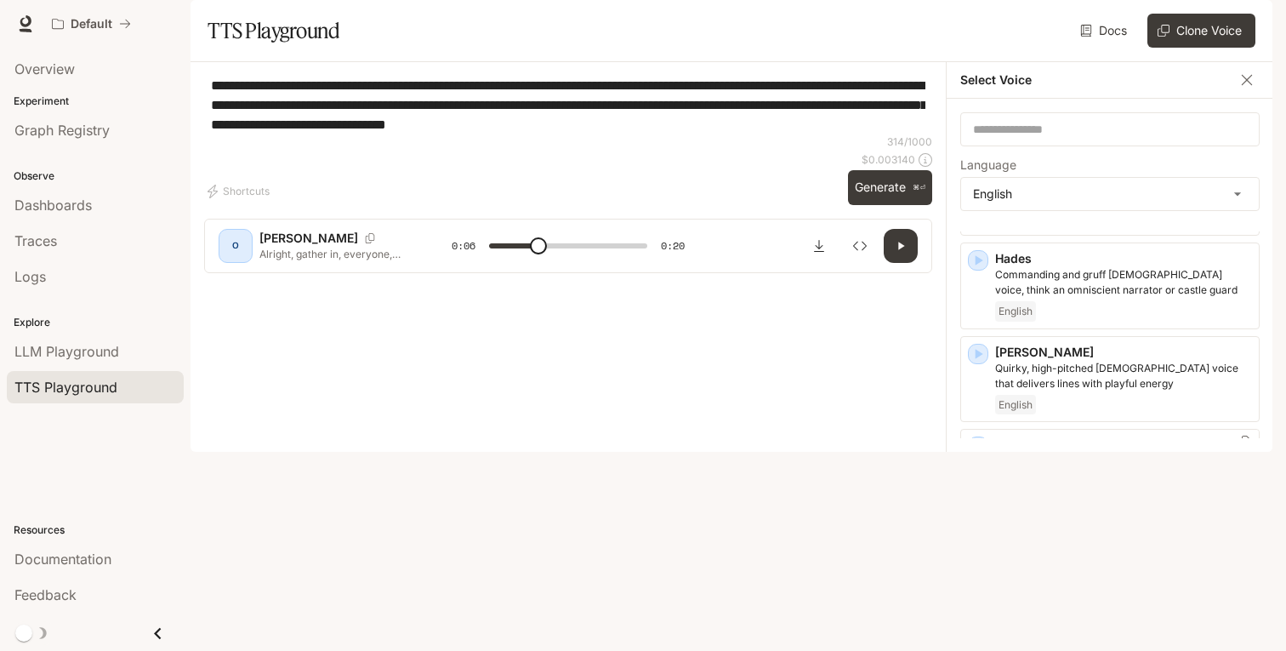
scroll to position [677, 0]
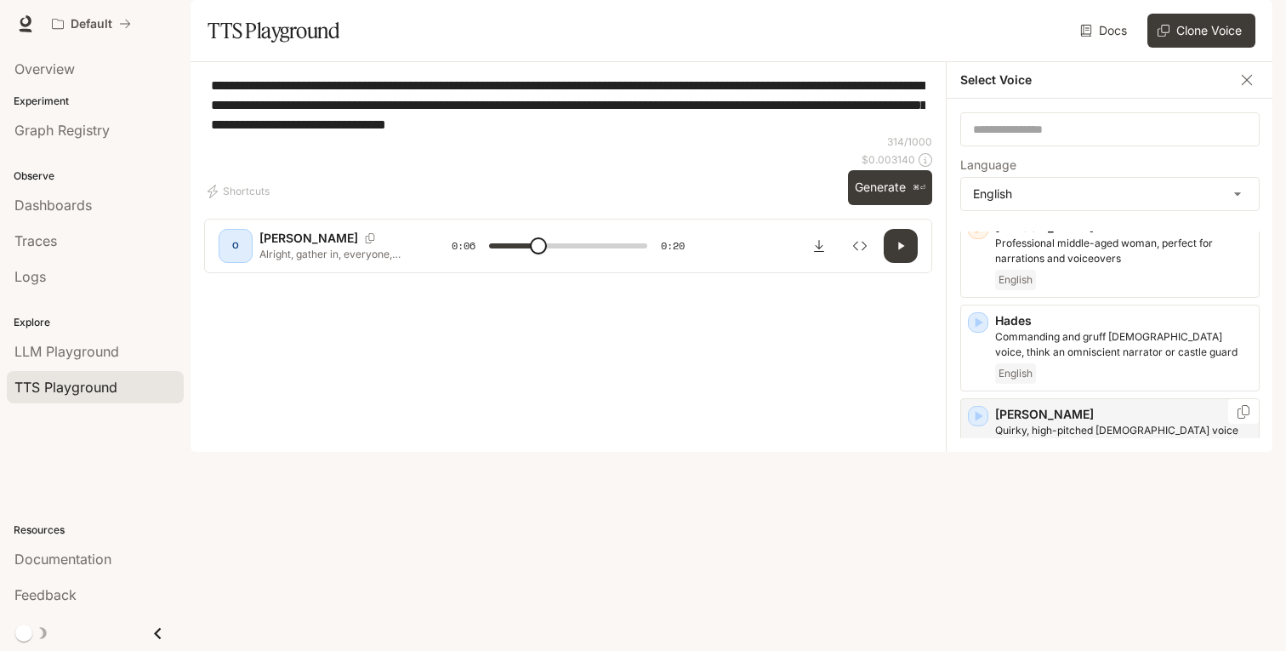
click at [1129, 453] on p "Quirky, high-pitched [DEMOGRAPHIC_DATA] voice that delivers lines with playful …" at bounding box center [1123, 438] width 257 height 31
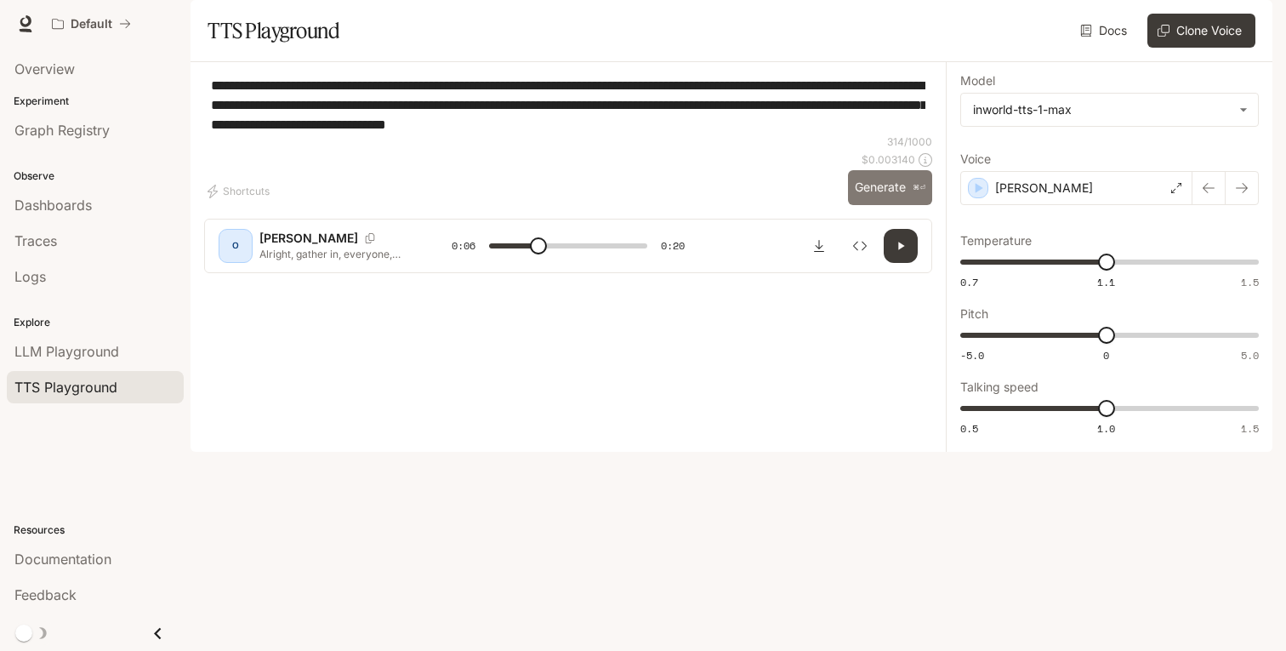
click at [903, 205] on button "Generate ⌘⏎" at bounding box center [890, 187] width 84 height 35
click at [816, 253] on icon "Download audio" at bounding box center [819, 246] width 14 height 14
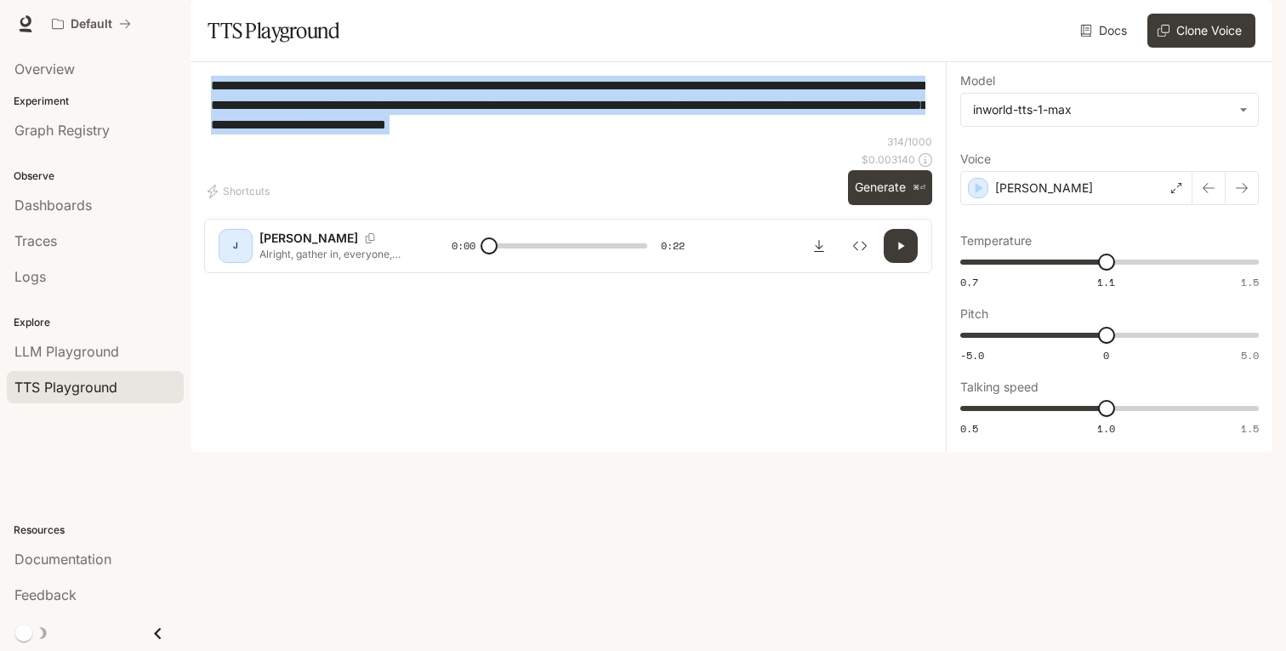
drag, startPoint x: 803, startPoint y: 183, endPoint x: 208, endPoint y: 125, distance: 597.4
click at [208, 125] on div "**********" at bounding box center [568, 105] width 728 height 59
copy div "**********"
click at [898, 249] on icon "button" at bounding box center [901, 246] width 6 height 8
click at [898, 249] on icon "button" at bounding box center [900, 246] width 7 height 8
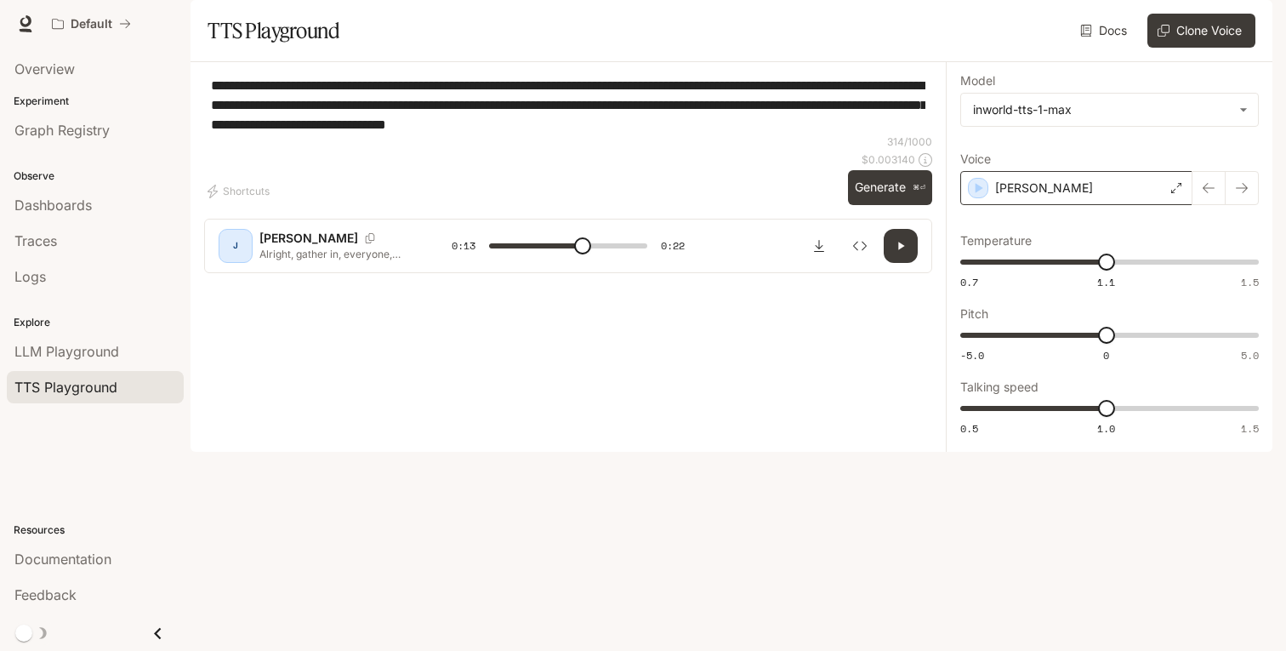
click at [1136, 205] on div "[PERSON_NAME]" at bounding box center [1076, 188] width 232 height 34
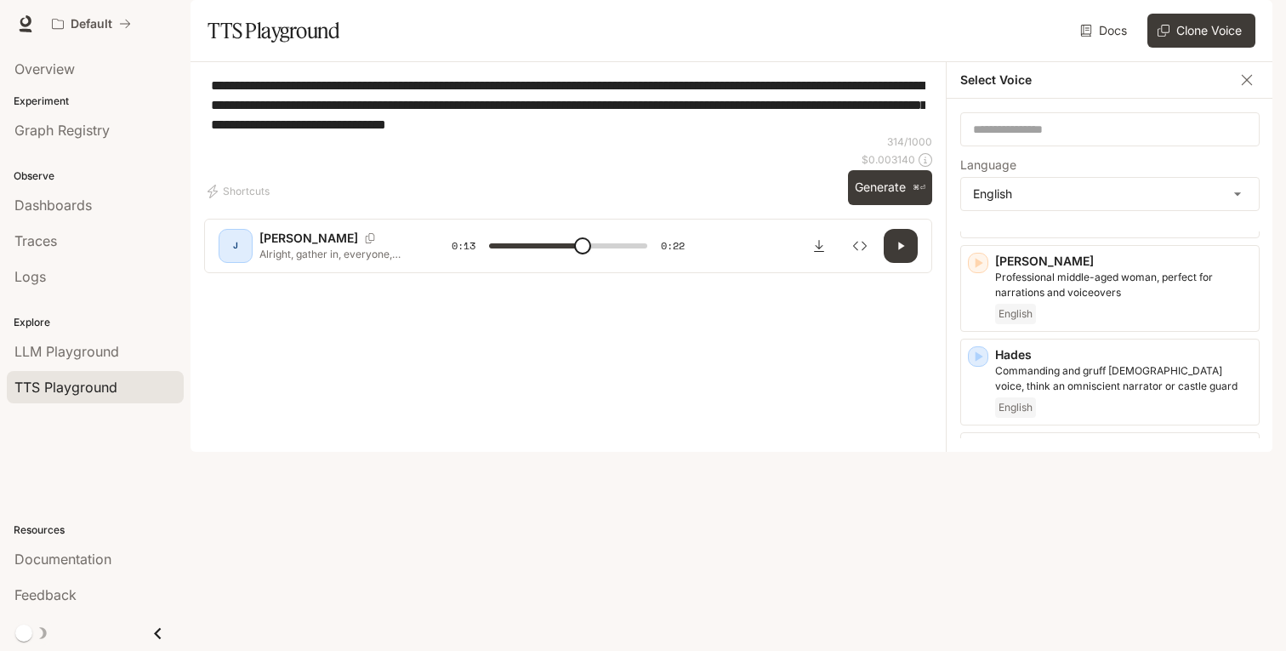
scroll to position [663, 0]
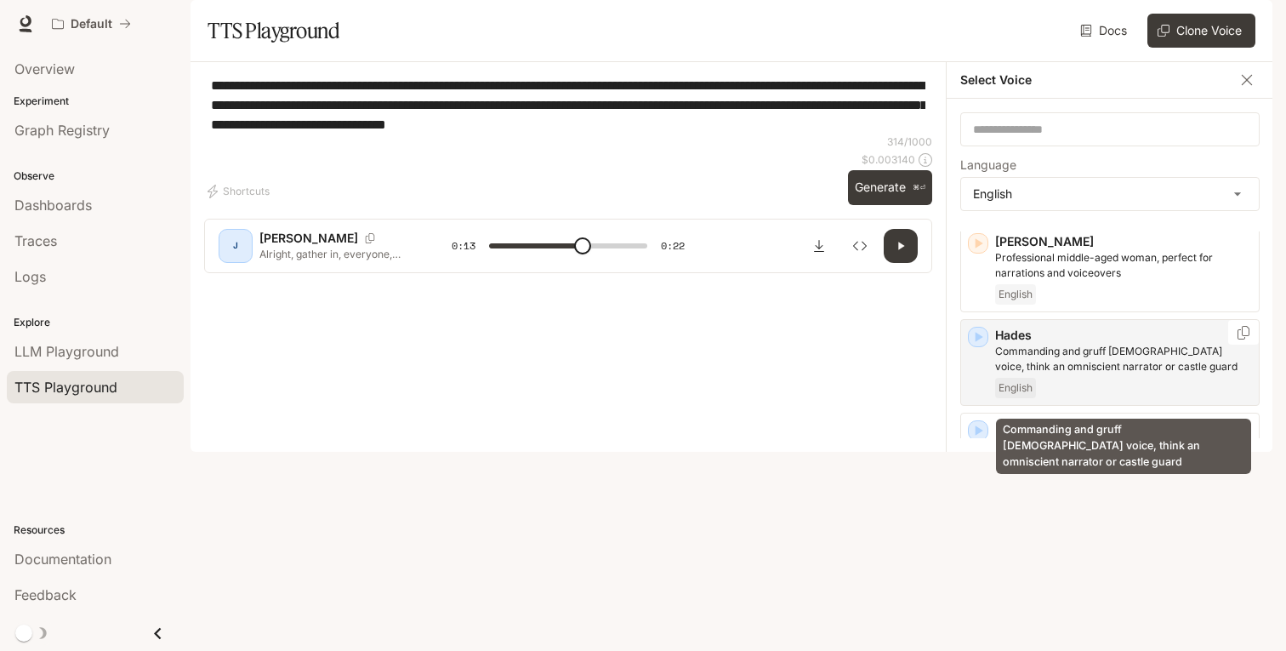
click at [1107, 374] on p "Commanding and gruff [DEMOGRAPHIC_DATA] voice, think an omniscient narrator or …" at bounding box center [1123, 359] width 257 height 31
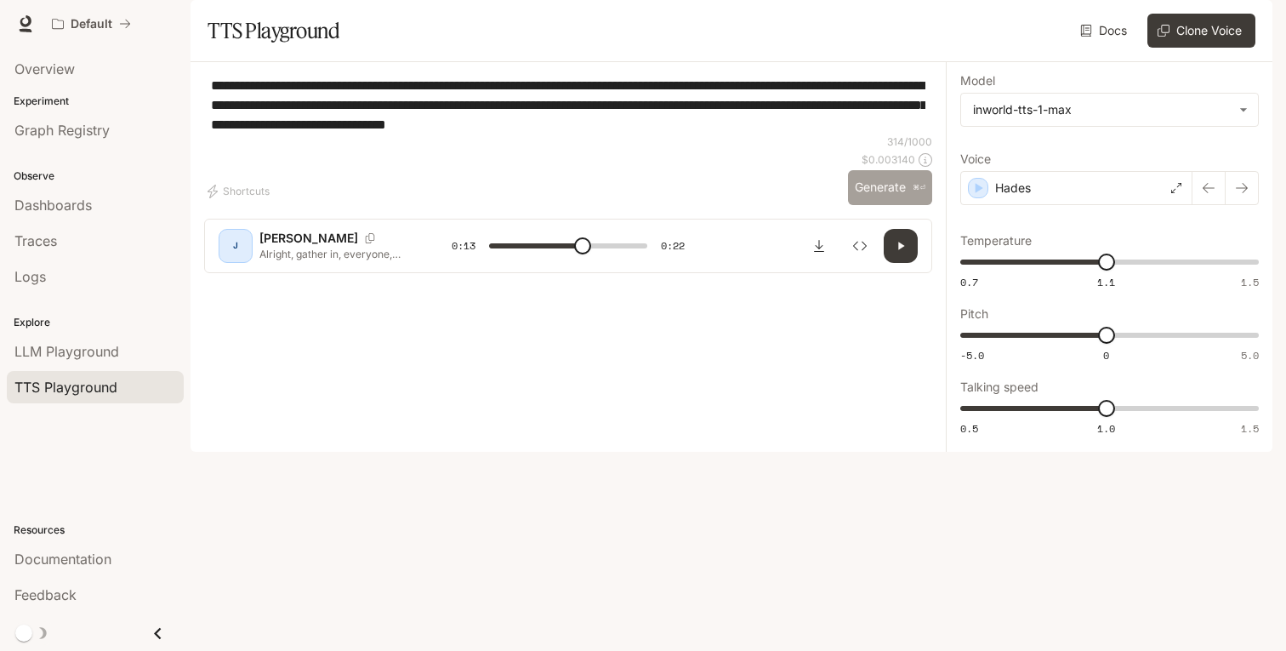
click at [899, 205] on button "Generate ⌘⏎" at bounding box center [890, 187] width 84 height 35
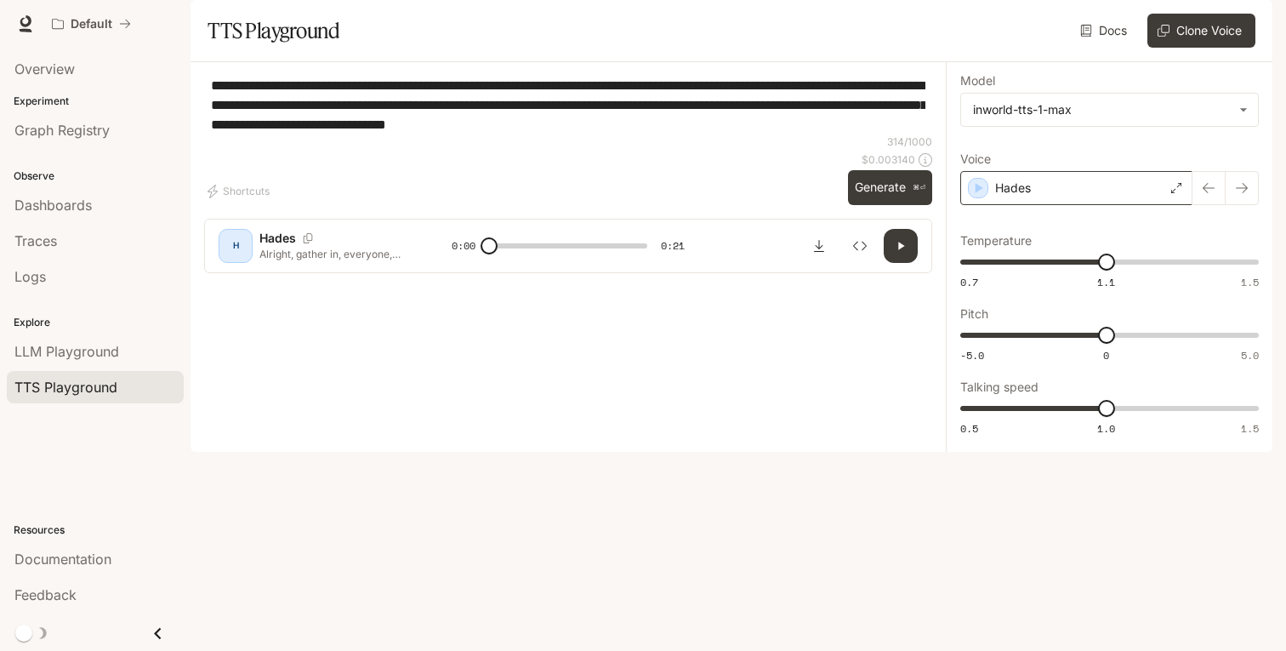
click at [1071, 205] on div "Hades" at bounding box center [1076, 188] width 232 height 34
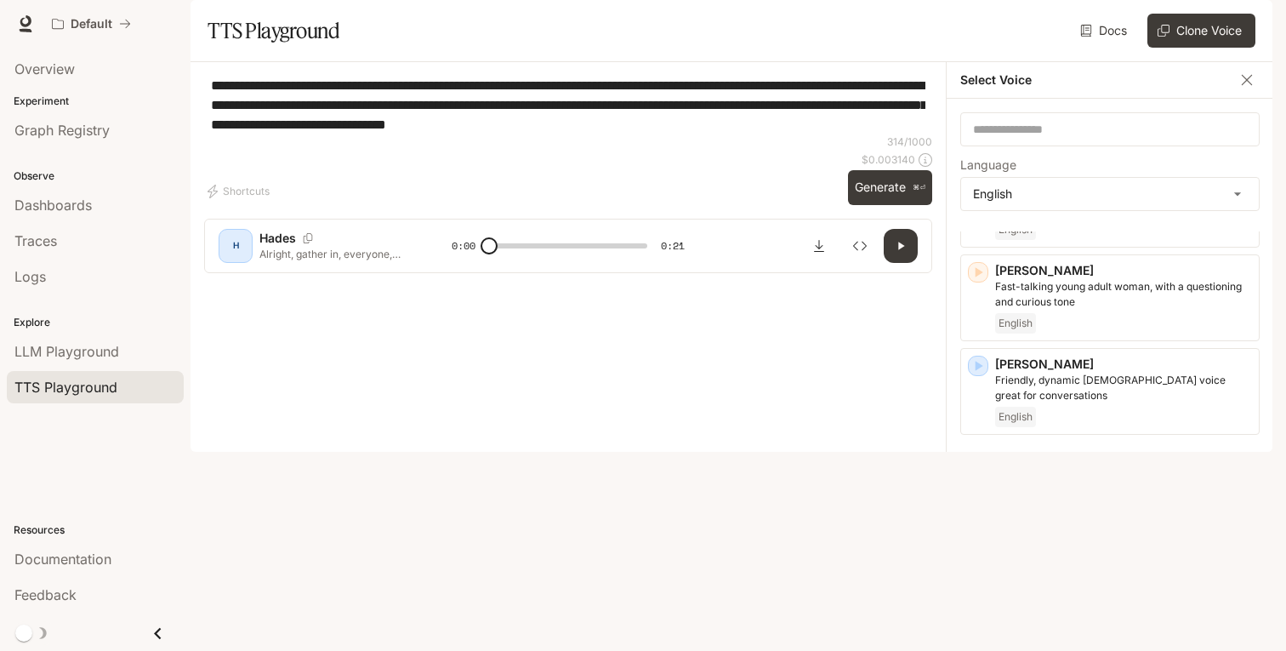
scroll to position [1383, 0]
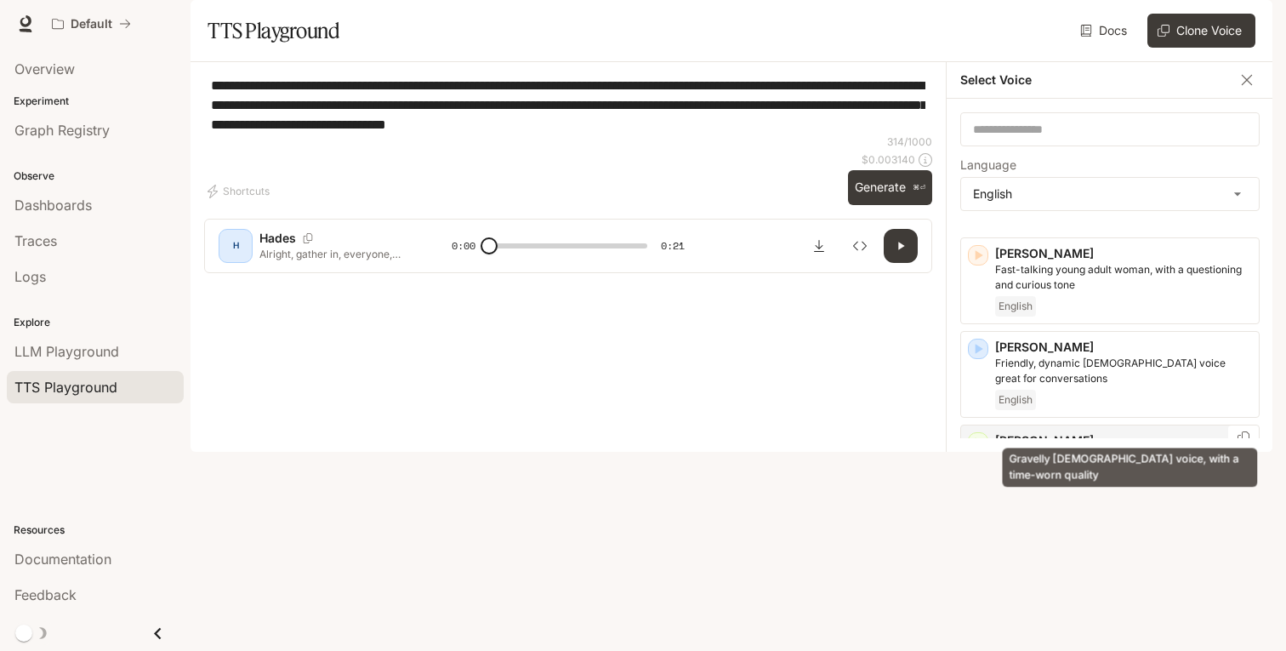
click at [1088, 449] on p "Gravelly [DEMOGRAPHIC_DATA] voice, with a time-worn quality" at bounding box center [1123, 464] width 257 height 31
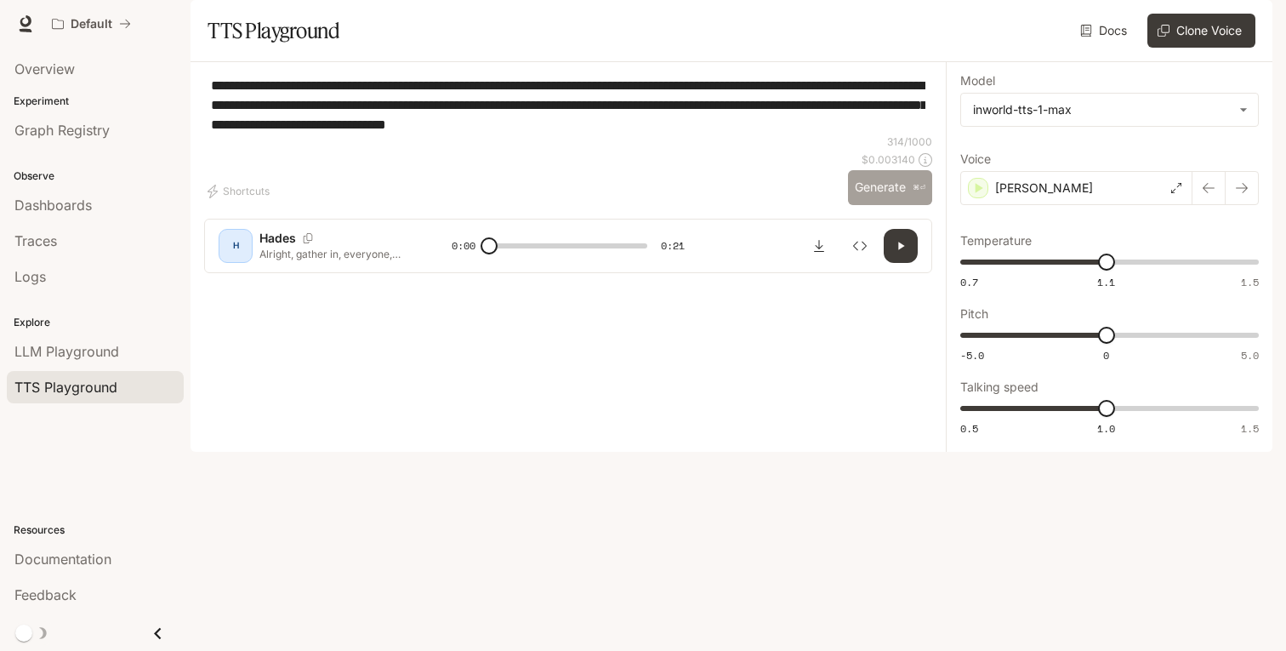
click at [904, 205] on button "Generate ⌘⏎" at bounding box center [890, 187] width 84 height 35
type input "*"
click at [1114, 205] on div "[PERSON_NAME]" at bounding box center [1076, 188] width 232 height 34
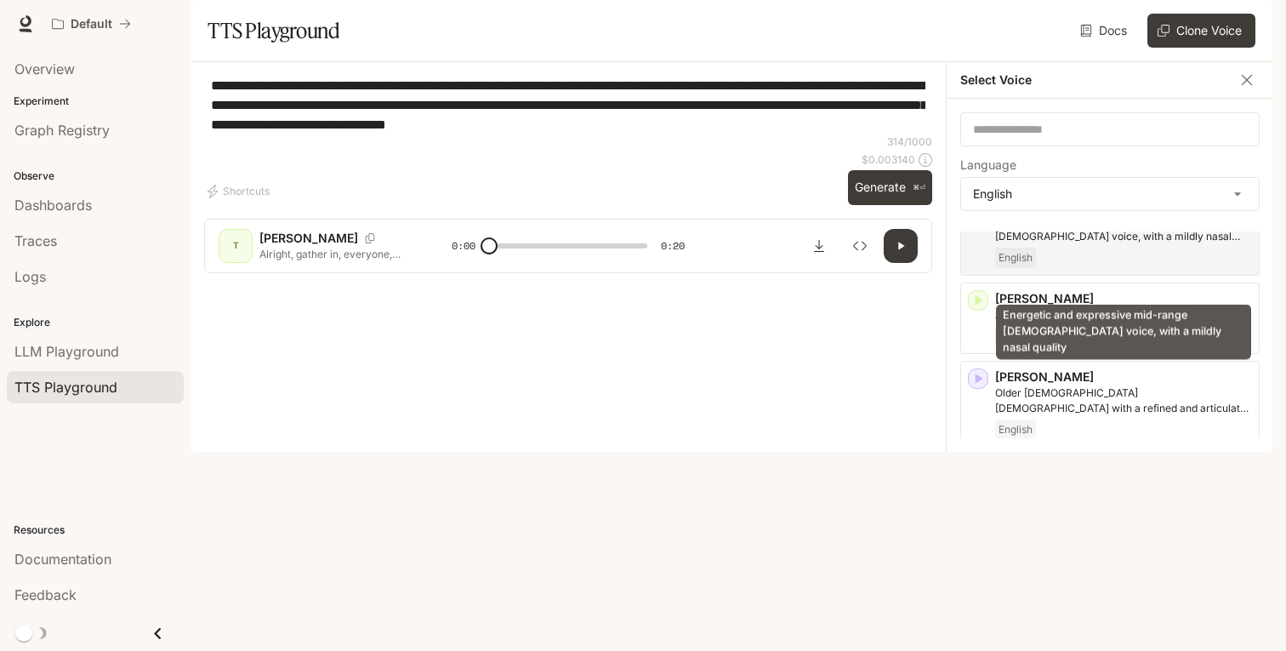
scroll to position [0, 0]
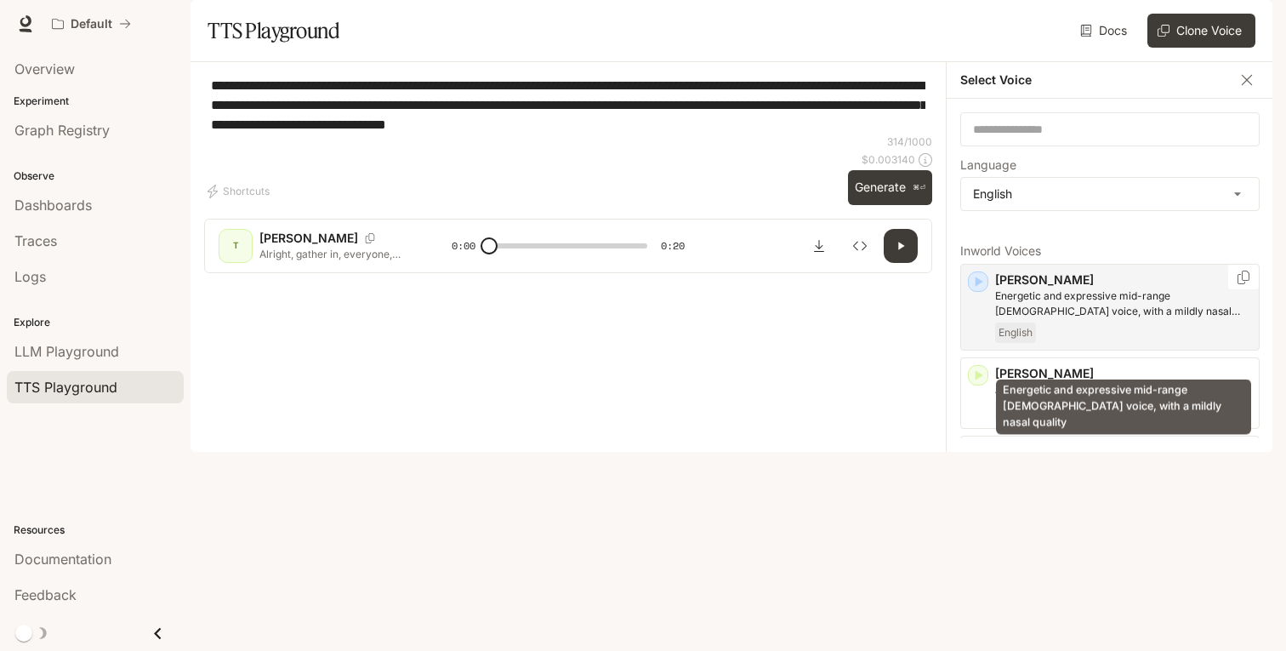
click at [1091, 319] on p "Energetic and expressive mid-range [DEMOGRAPHIC_DATA] voice, with a mildly nasa…" at bounding box center [1123, 303] width 257 height 31
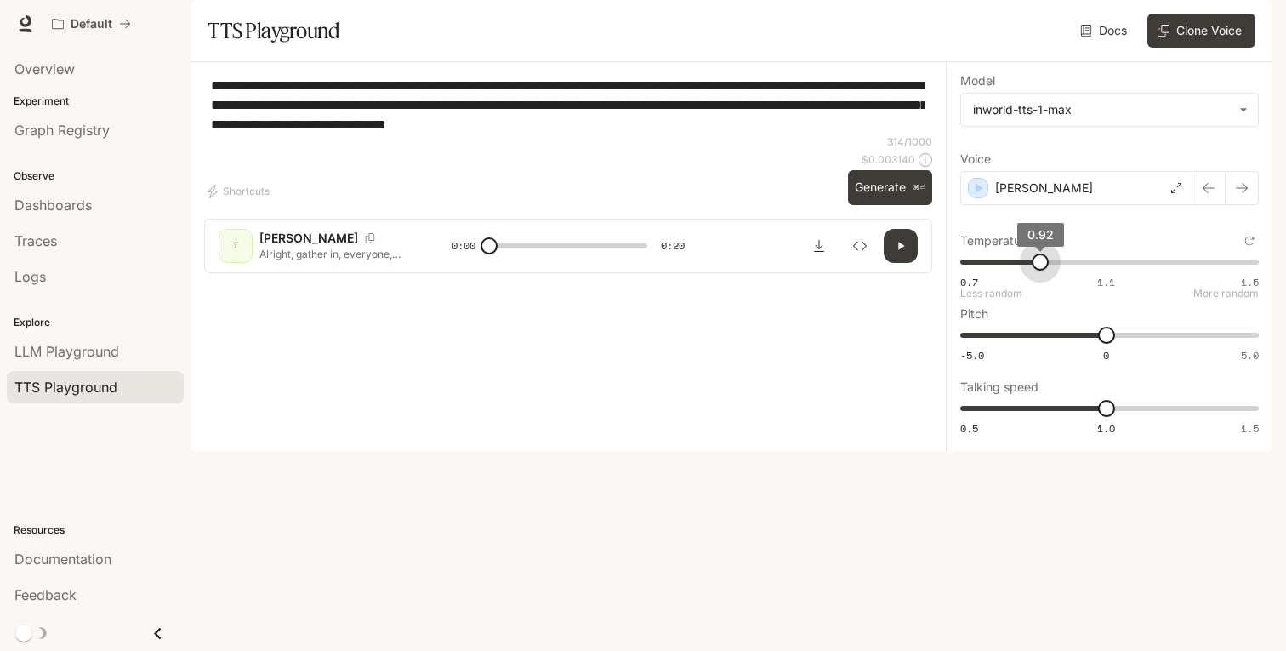
type input "****"
drag, startPoint x: 1107, startPoint y: 315, endPoint x: 1028, endPoint y: 318, distance: 78.3
click at [1028, 271] on span "0.89" at bounding box center [1029, 261] width 17 height 17
click at [901, 205] on button "Generate ⌘⏎" at bounding box center [890, 187] width 84 height 35
click at [905, 263] on button "button" at bounding box center [901, 246] width 34 height 34
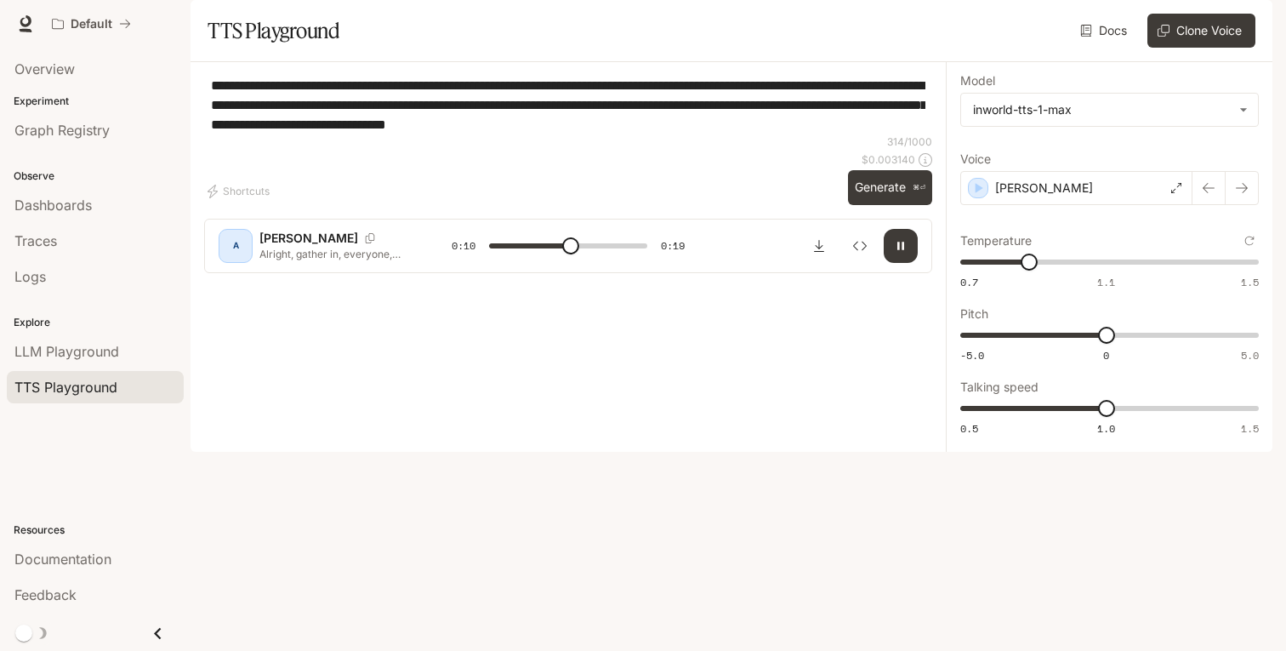
type input "****"
